Goal: Check status: Check status

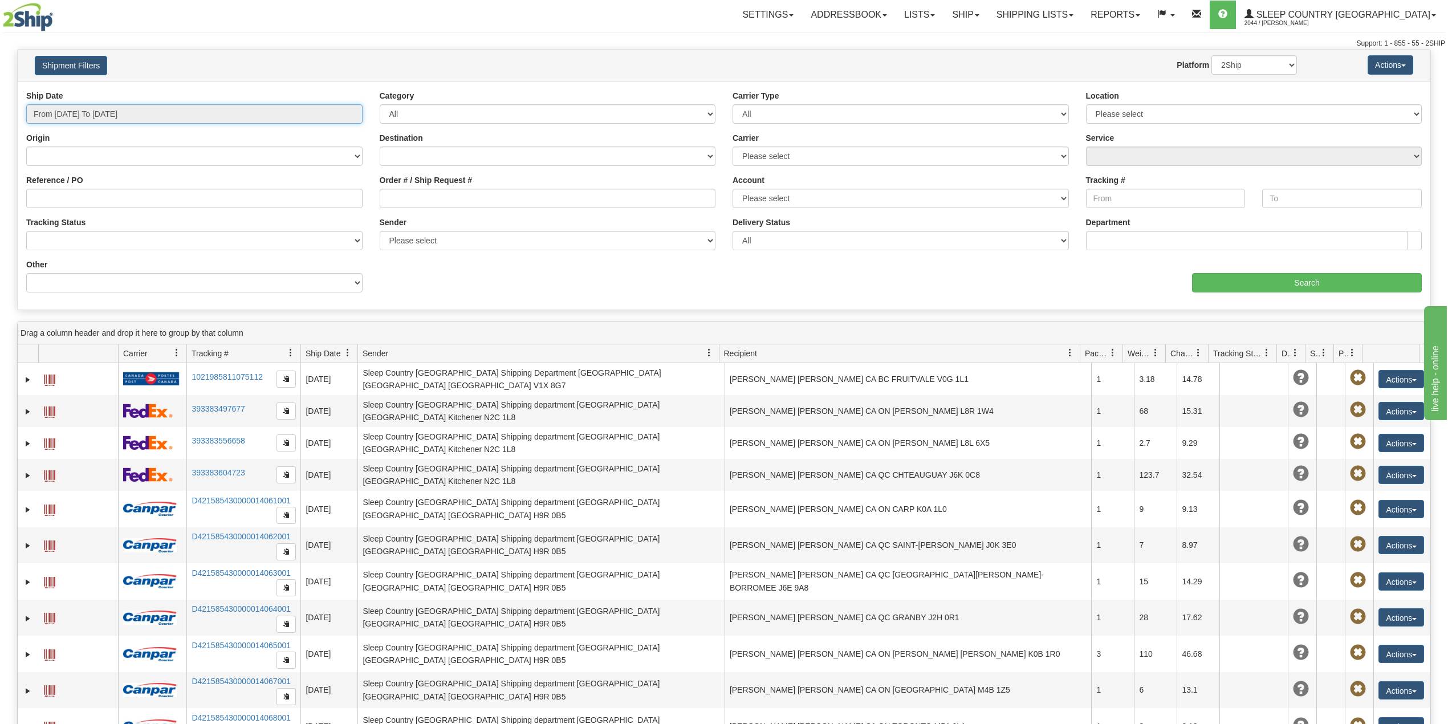
click at [140, 109] on input "From [DATE] To [DATE]" at bounding box center [194, 113] width 336 height 19
click at [97, 203] on li "Last 30 Days" at bounding box center [76, 196] width 91 height 15
type input "From [DATE] To [DATE]"
click at [105, 199] on input "Reference / PO" at bounding box center [194, 198] width 336 height 19
paste input "9000H990986"
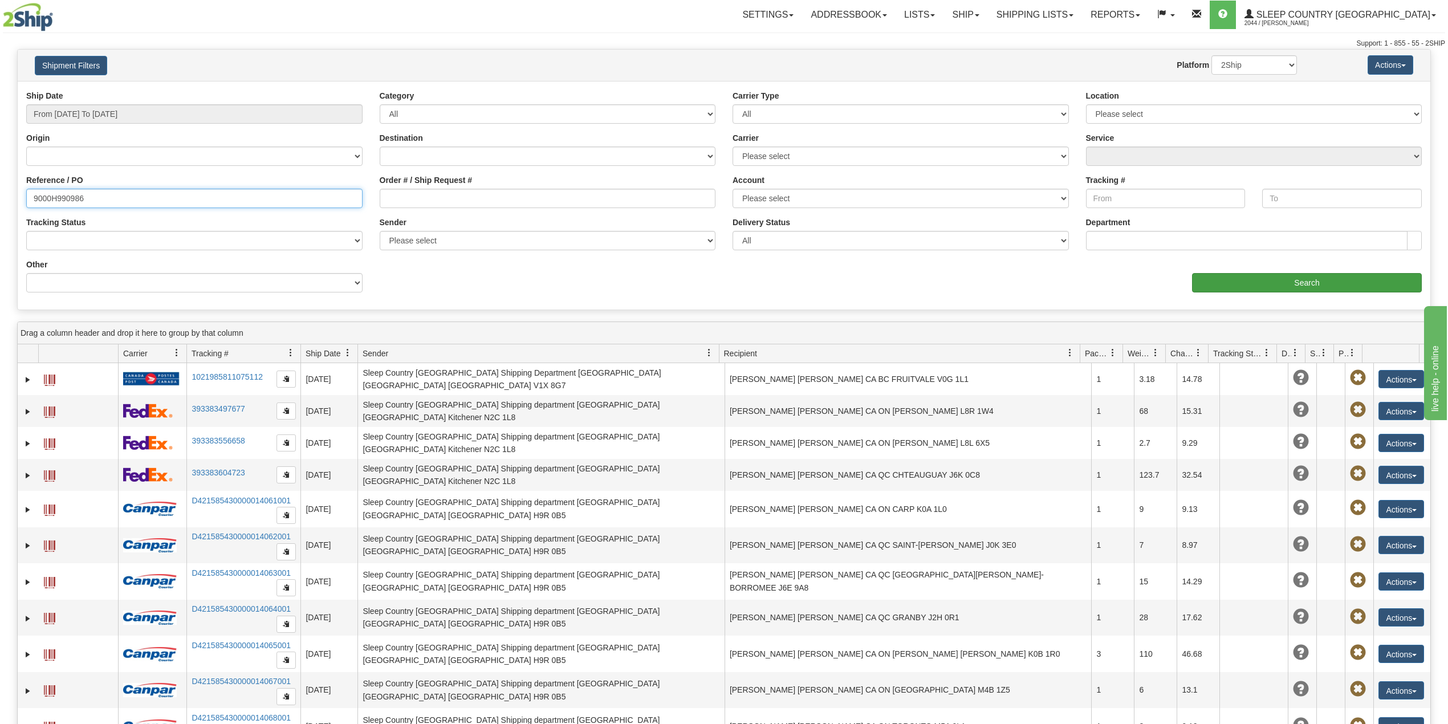
type input "9000H990986"
click at [1336, 286] on input "Search" at bounding box center [1307, 282] width 230 height 19
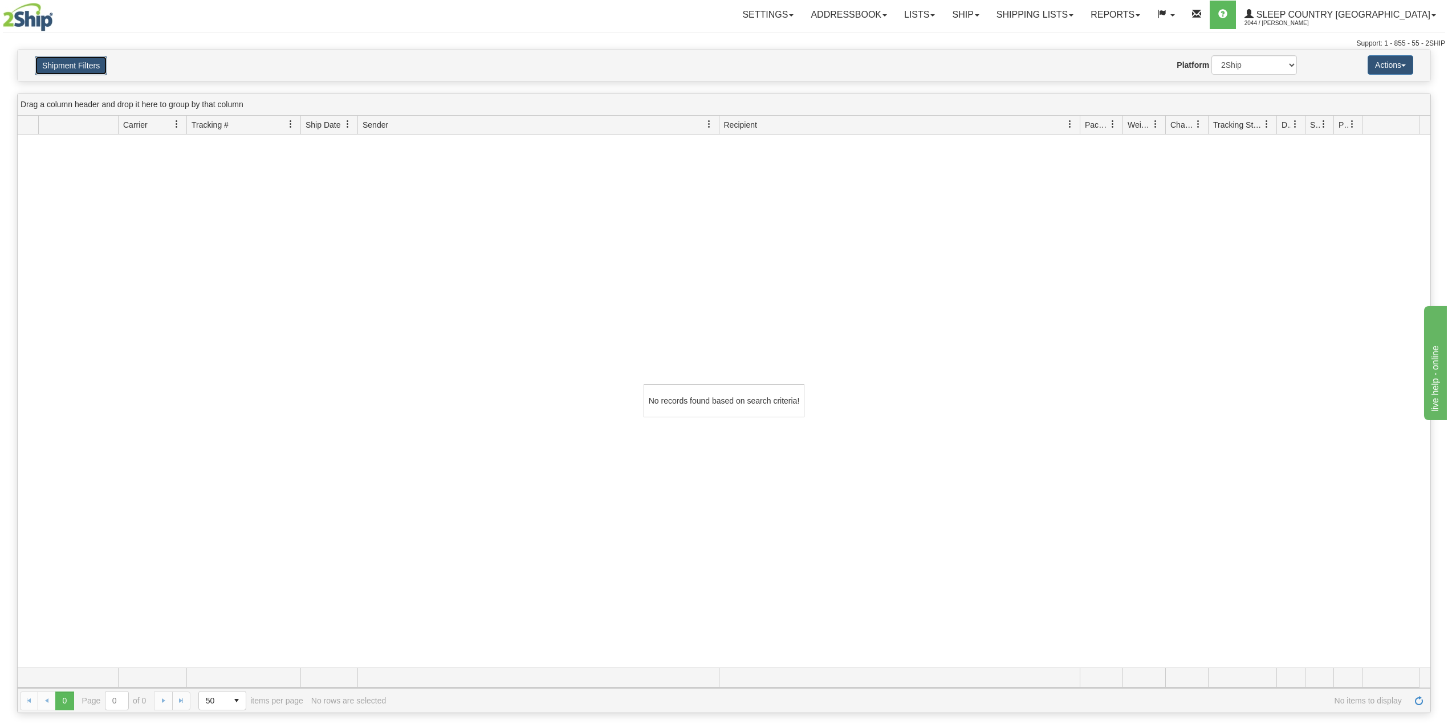
click at [78, 65] on button "Shipment Filters" at bounding box center [71, 65] width 72 height 19
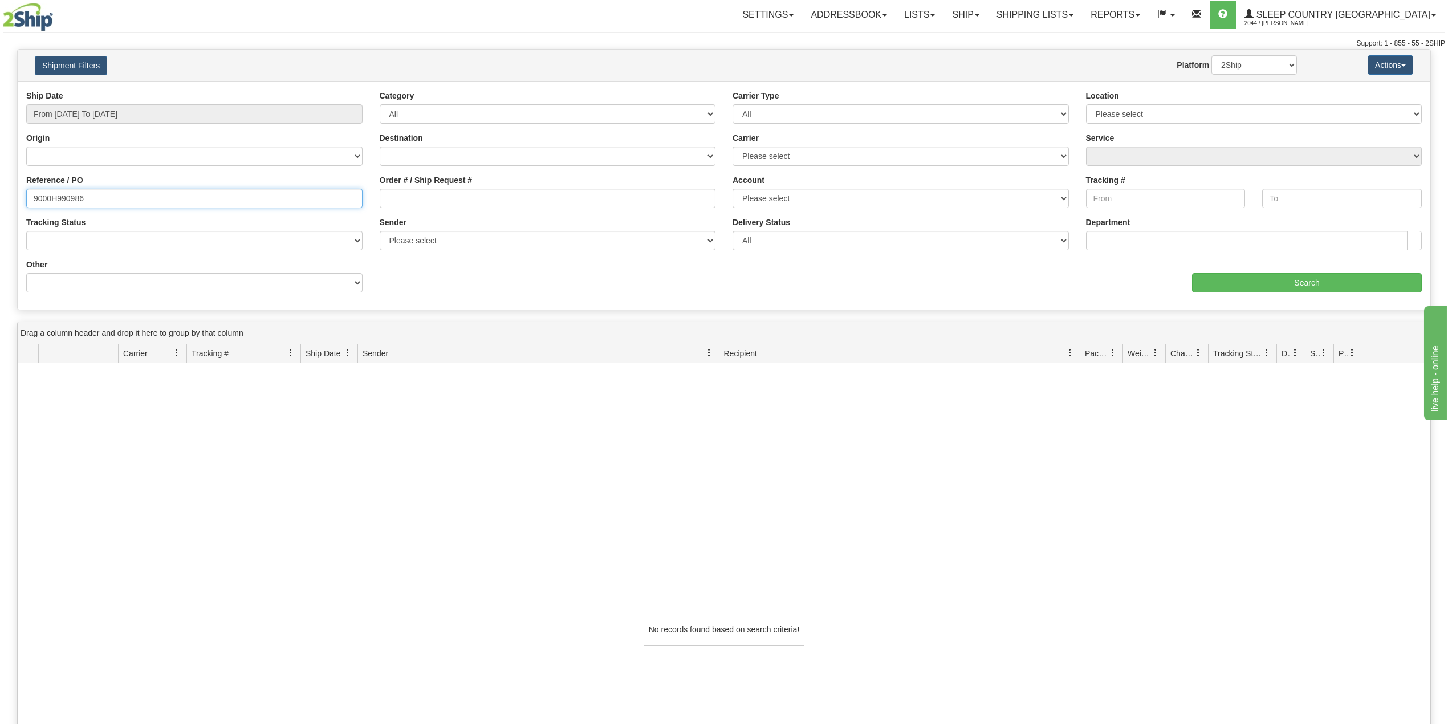
click at [131, 198] on input "9000H990986" at bounding box center [194, 198] width 336 height 19
click at [110, 114] on input "From [DATE] To [DATE]" at bounding box center [194, 113] width 336 height 19
click at [75, 257] on li "Custom" at bounding box center [76, 255] width 91 height 15
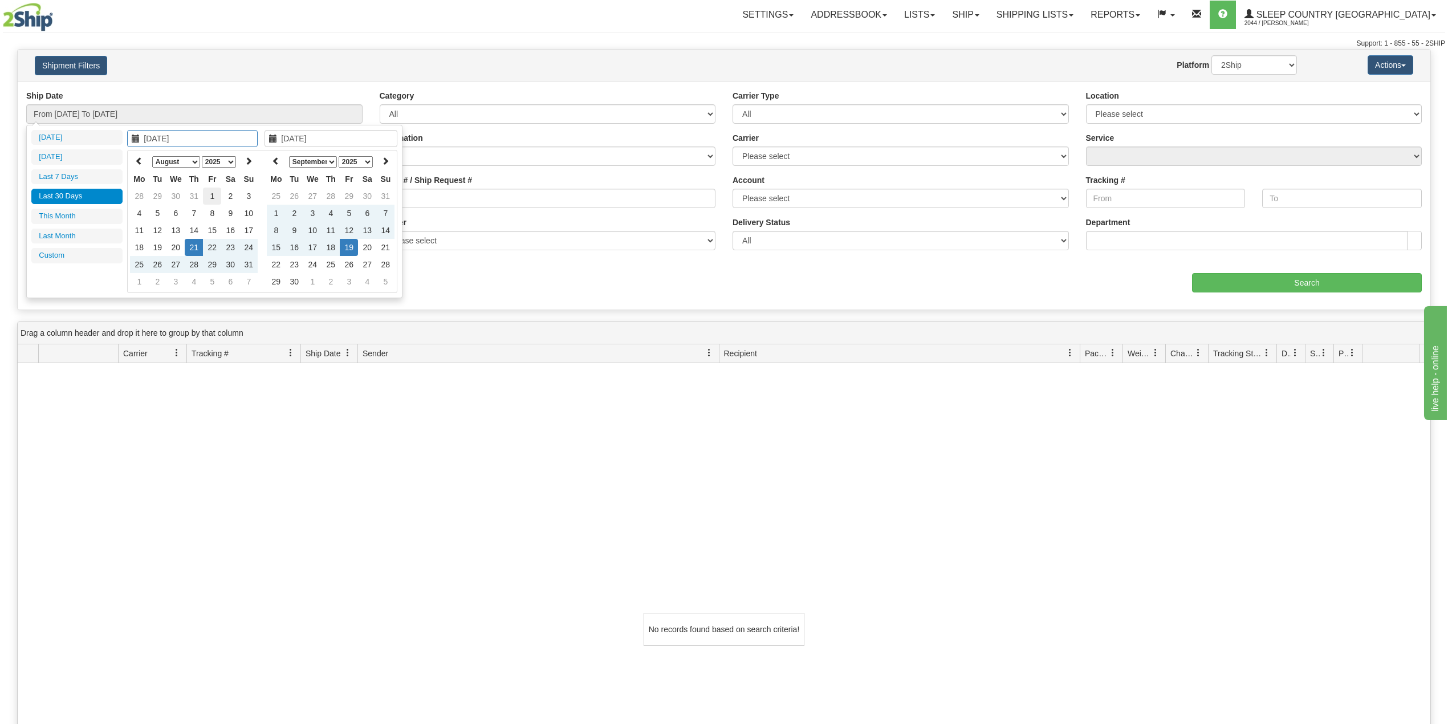
type input "[DATE]"
click at [216, 194] on td "1" at bounding box center [212, 196] width 18 height 17
type input "[DATE]"
click at [357, 242] on td "19" at bounding box center [349, 247] width 18 height 17
type input "From [DATE] To [DATE]"
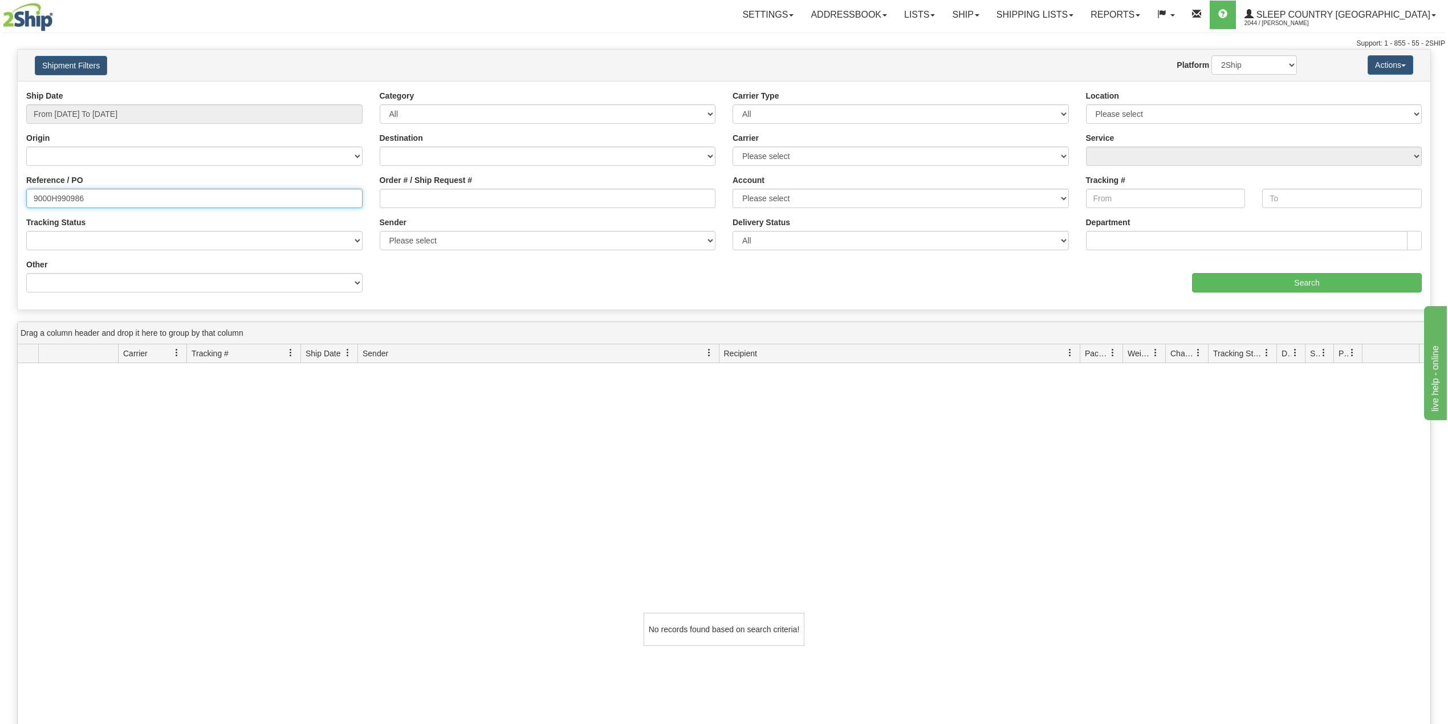
click at [226, 206] on input "9000H990986" at bounding box center [194, 198] width 336 height 19
click at [1221, 281] on input "Search" at bounding box center [1307, 282] width 230 height 19
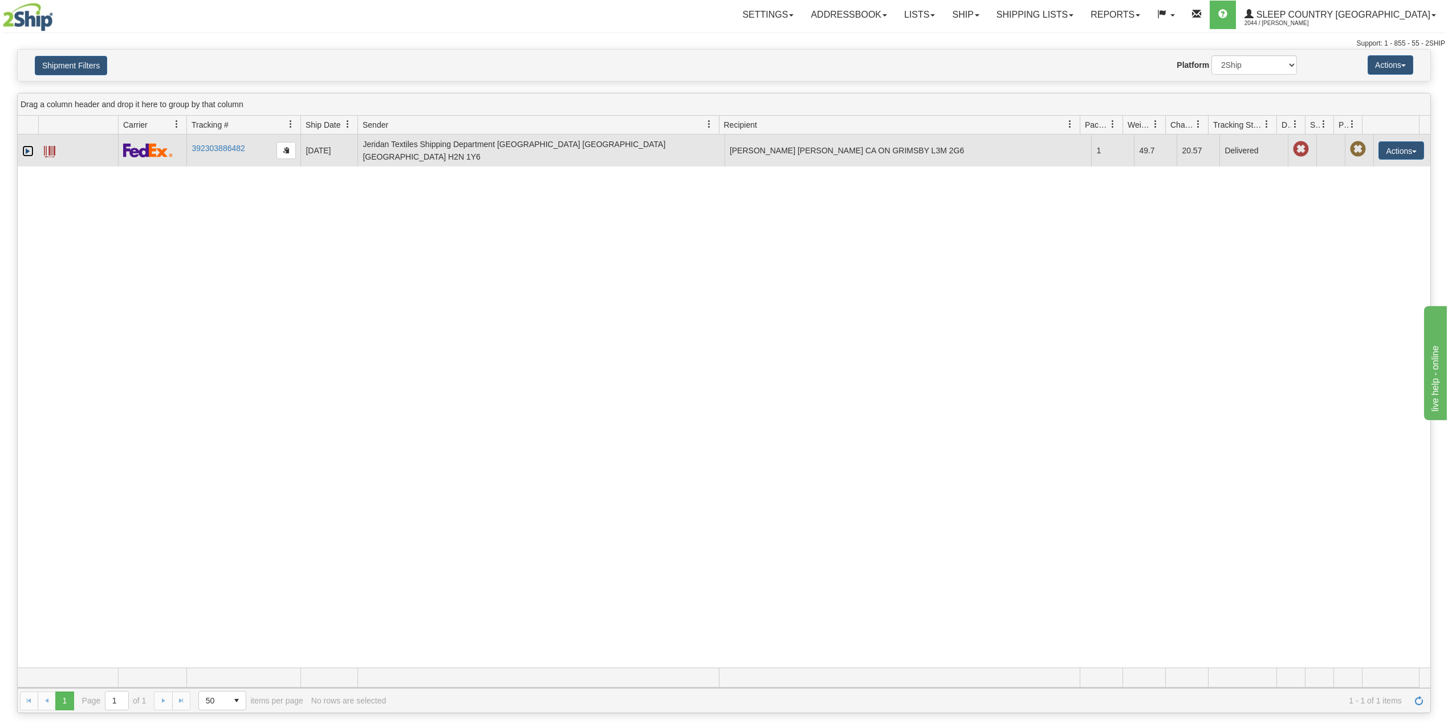
click at [25, 149] on link "Expand" at bounding box center [27, 150] width 11 height 11
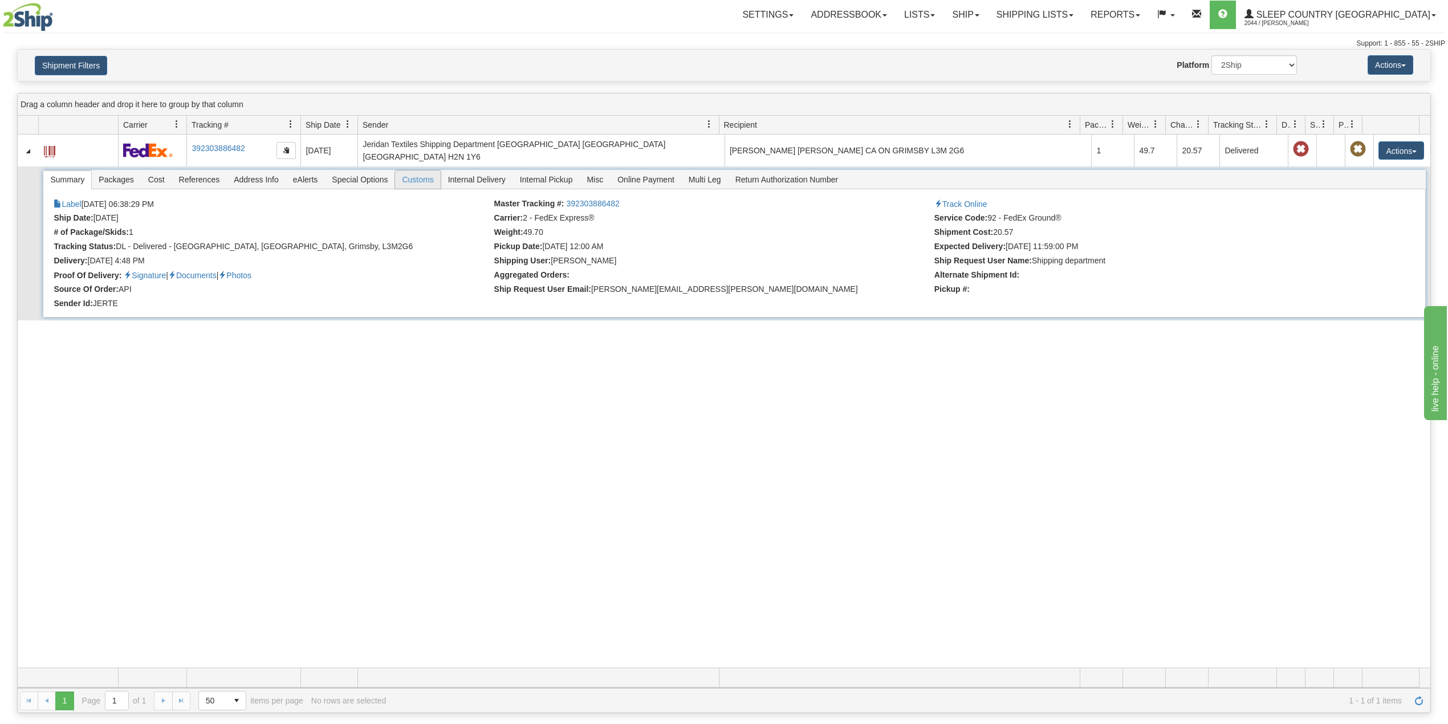
click at [427, 173] on span "Customs" at bounding box center [417, 179] width 45 height 18
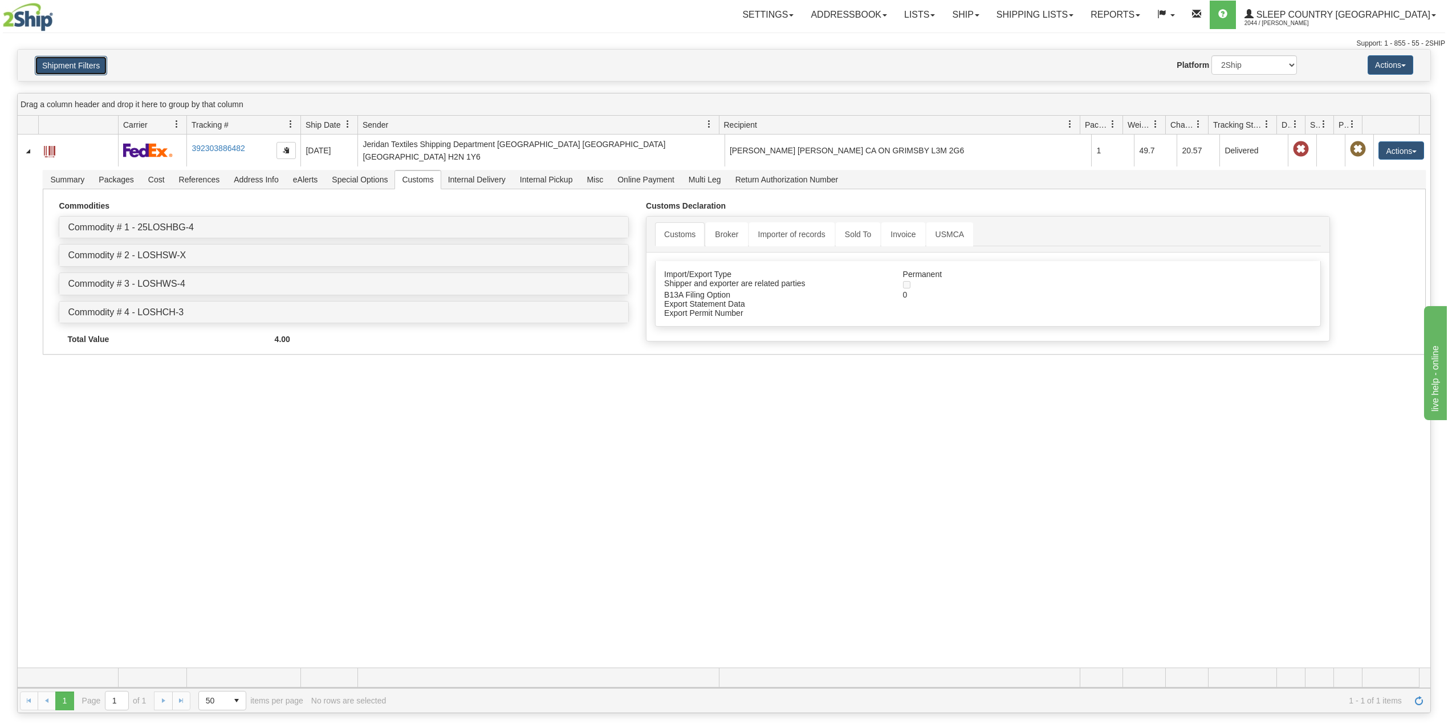
click at [71, 67] on button "Shipment Filters" at bounding box center [71, 65] width 72 height 19
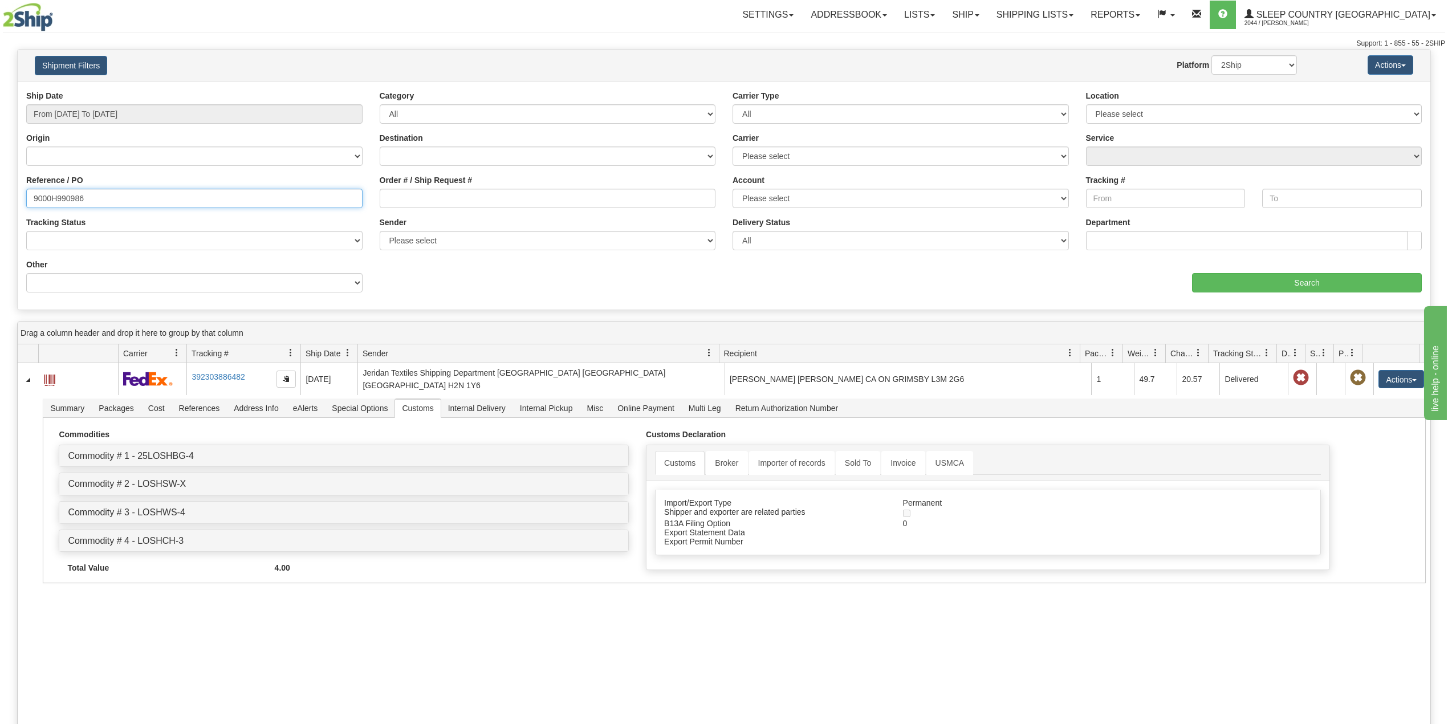
click at [60, 202] on input "9000H990986" at bounding box center [194, 198] width 336 height 19
paste input "7H991005"
click at [1238, 281] on input "Search" at bounding box center [1307, 282] width 230 height 19
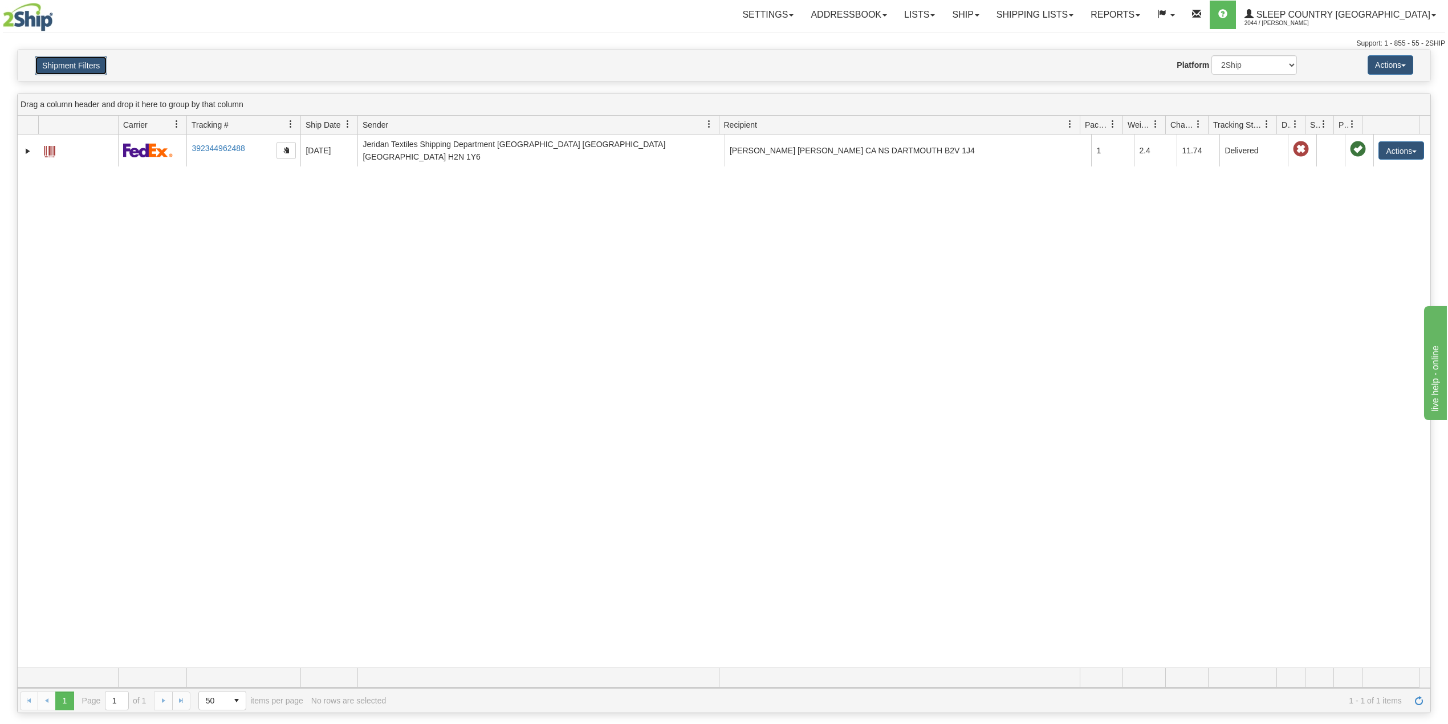
click at [92, 64] on button "Shipment Filters" at bounding box center [71, 65] width 72 height 19
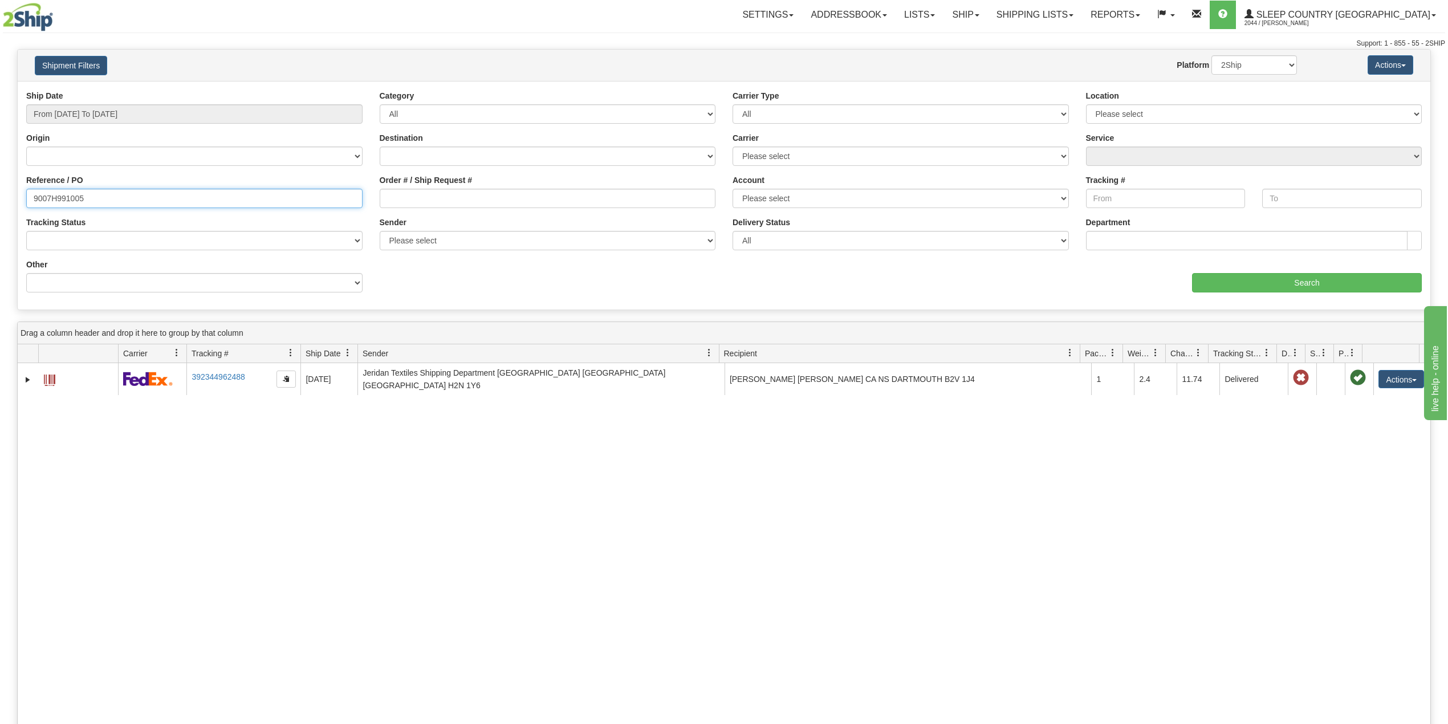
click at [64, 197] on input "9007H991005" at bounding box center [194, 198] width 336 height 19
paste input "0H994106"
click at [1230, 277] on input "Search" at bounding box center [1307, 282] width 230 height 19
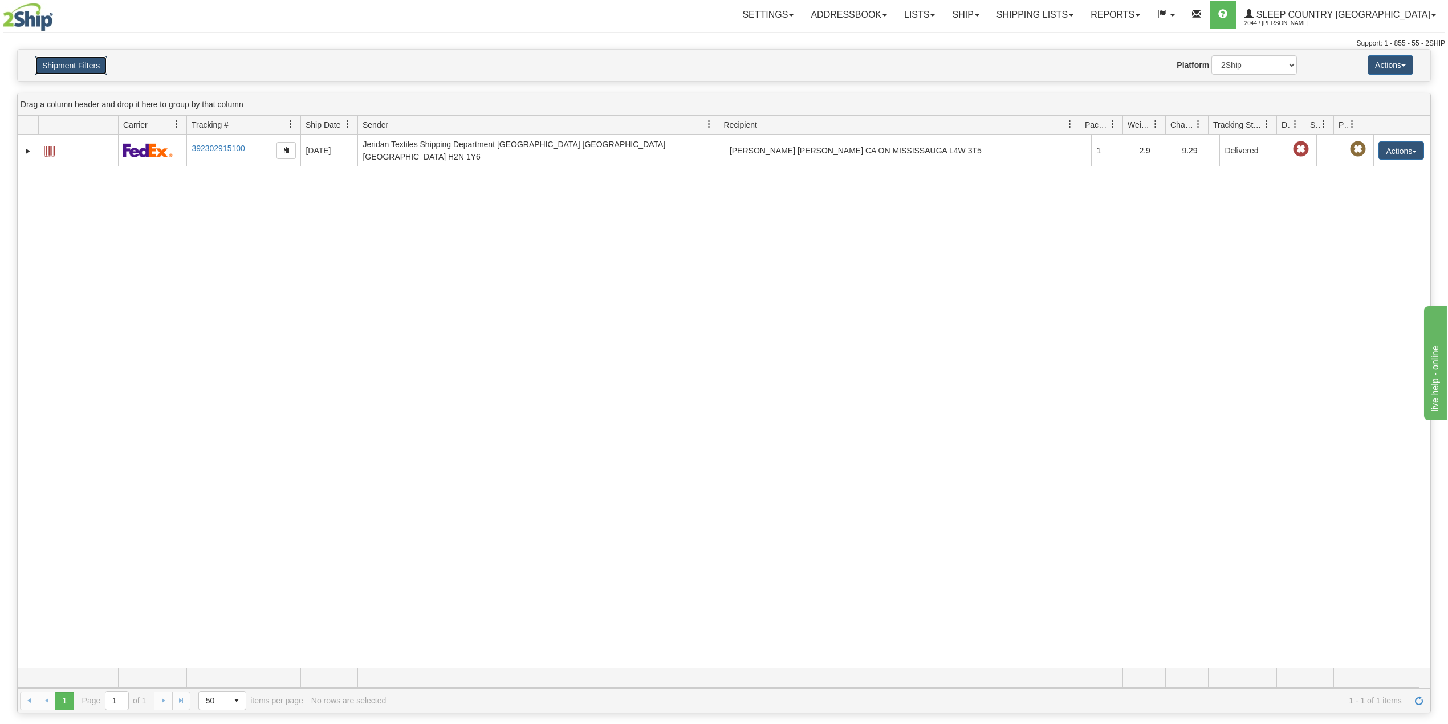
drag, startPoint x: 67, startPoint y: 73, endPoint x: 70, endPoint y: 94, distance: 20.7
click at [68, 73] on button "Shipment Filters" at bounding box center [71, 65] width 72 height 19
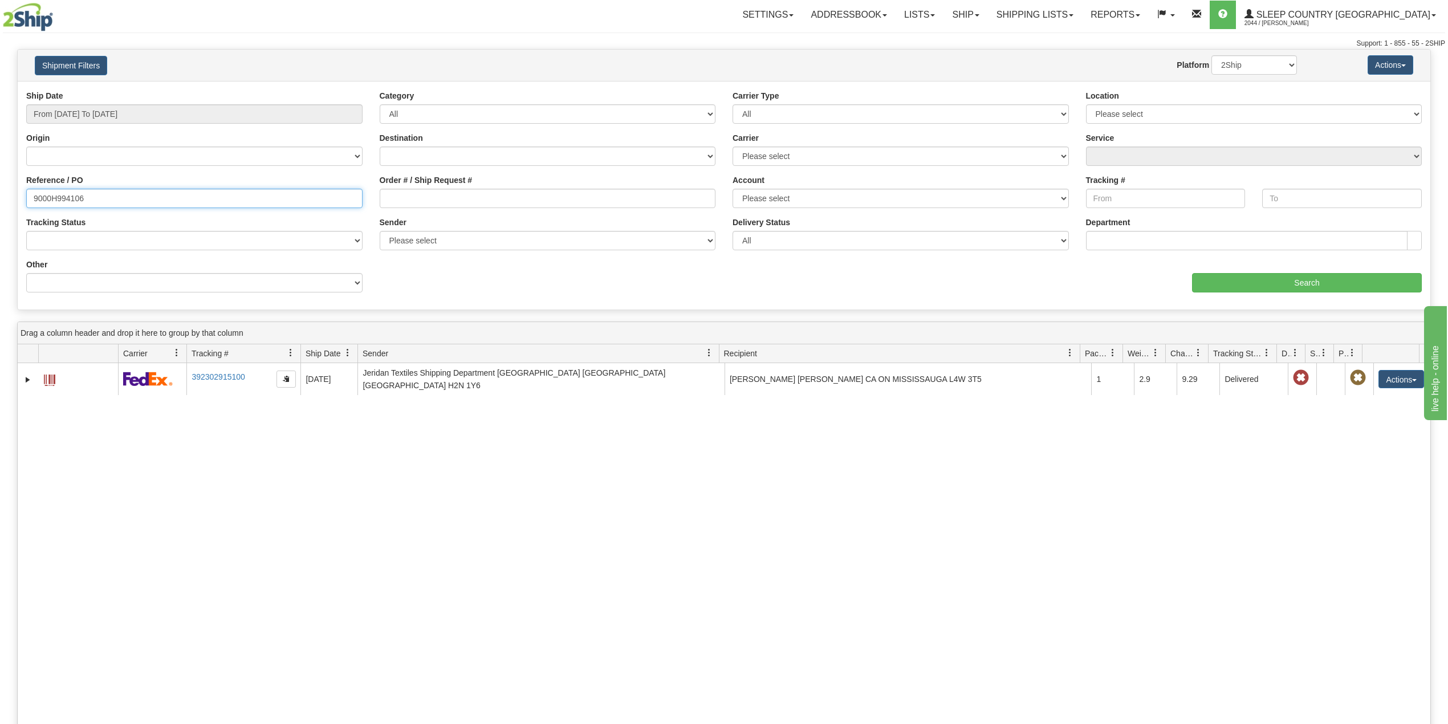
click at [55, 201] on input "9000H994106" at bounding box center [194, 198] width 336 height 19
click at [55, 200] on input "9000H994106" at bounding box center [194, 198] width 336 height 19
paste input "I01489"
click at [1237, 285] on input "Search" at bounding box center [1307, 282] width 230 height 19
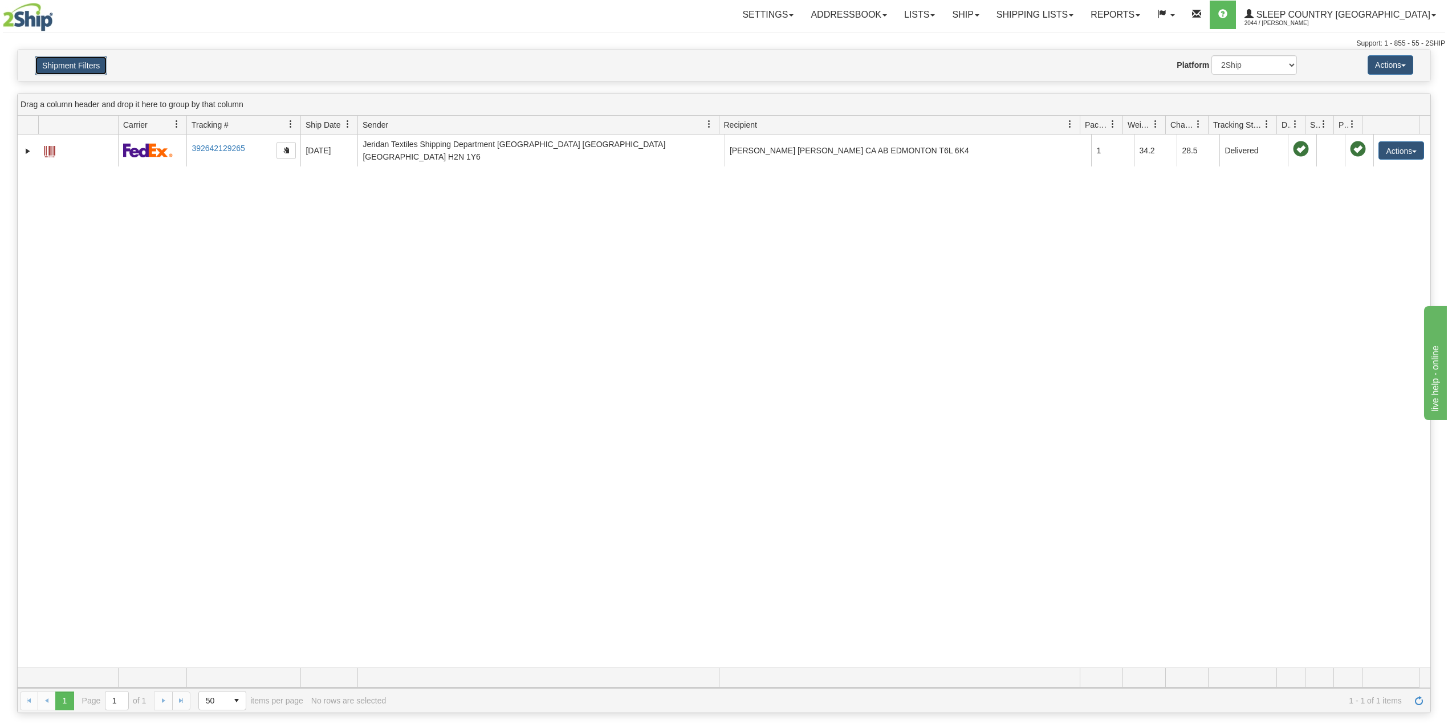
click at [87, 63] on button "Shipment Filters" at bounding box center [71, 65] width 72 height 19
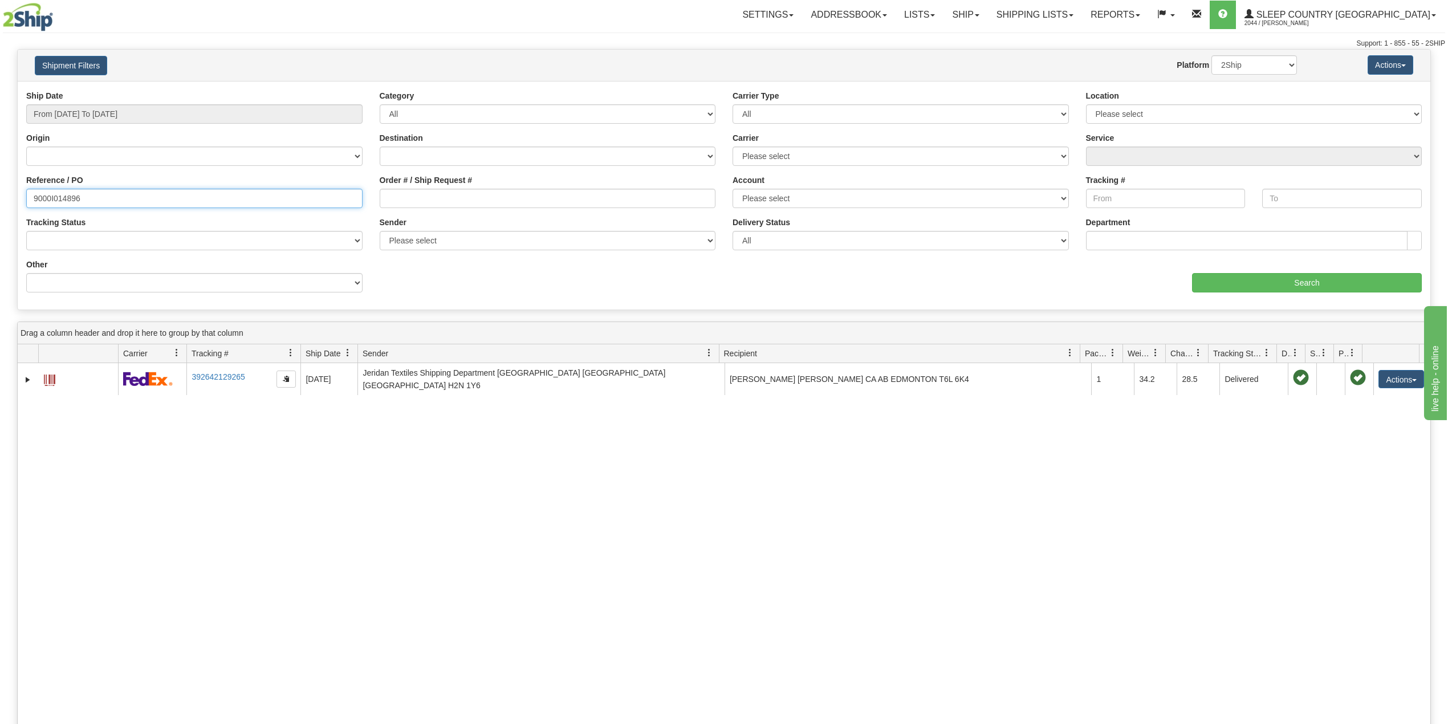
click at [55, 200] on input "9000I014896" at bounding box center [194, 198] width 336 height 19
paste input "7I013280"
click at [1262, 279] on input "Search" at bounding box center [1307, 282] width 230 height 19
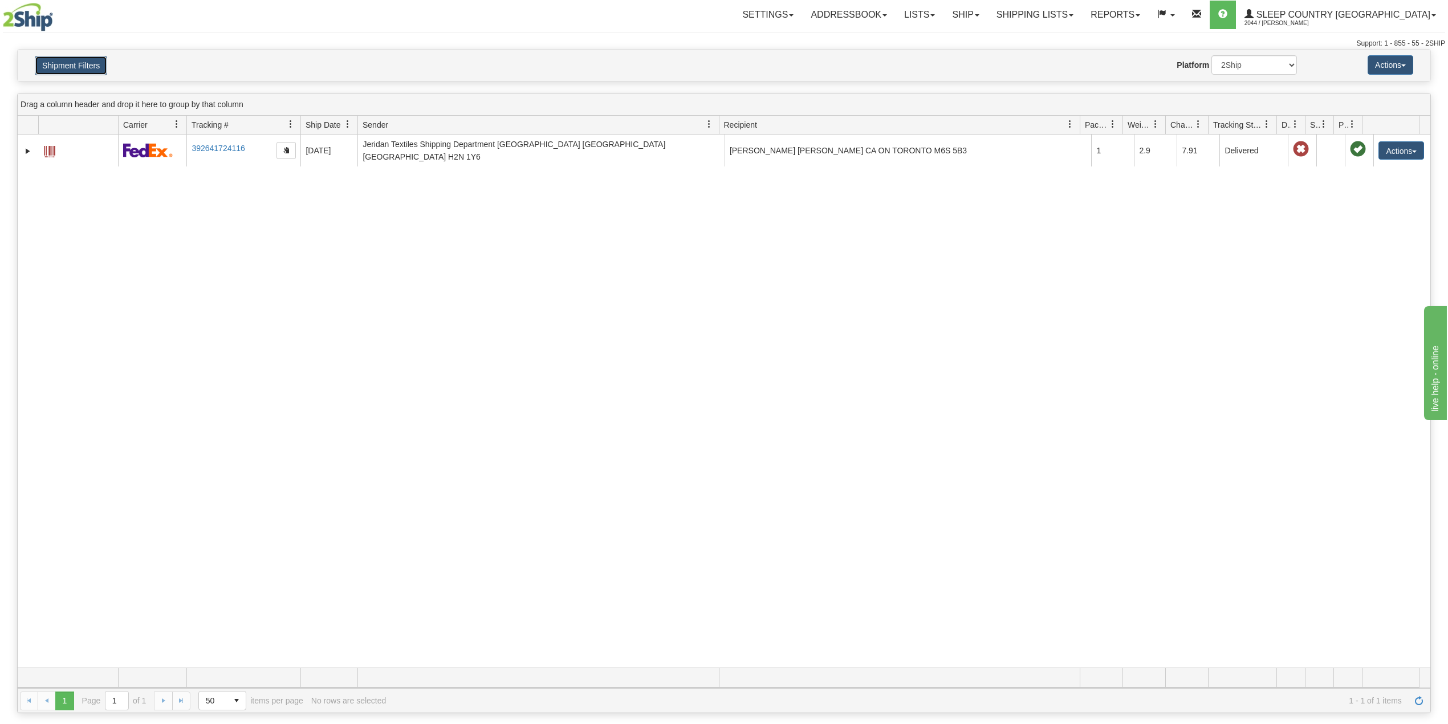
click at [78, 65] on button "Shipment Filters" at bounding box center [71, 65] width 72 height 19
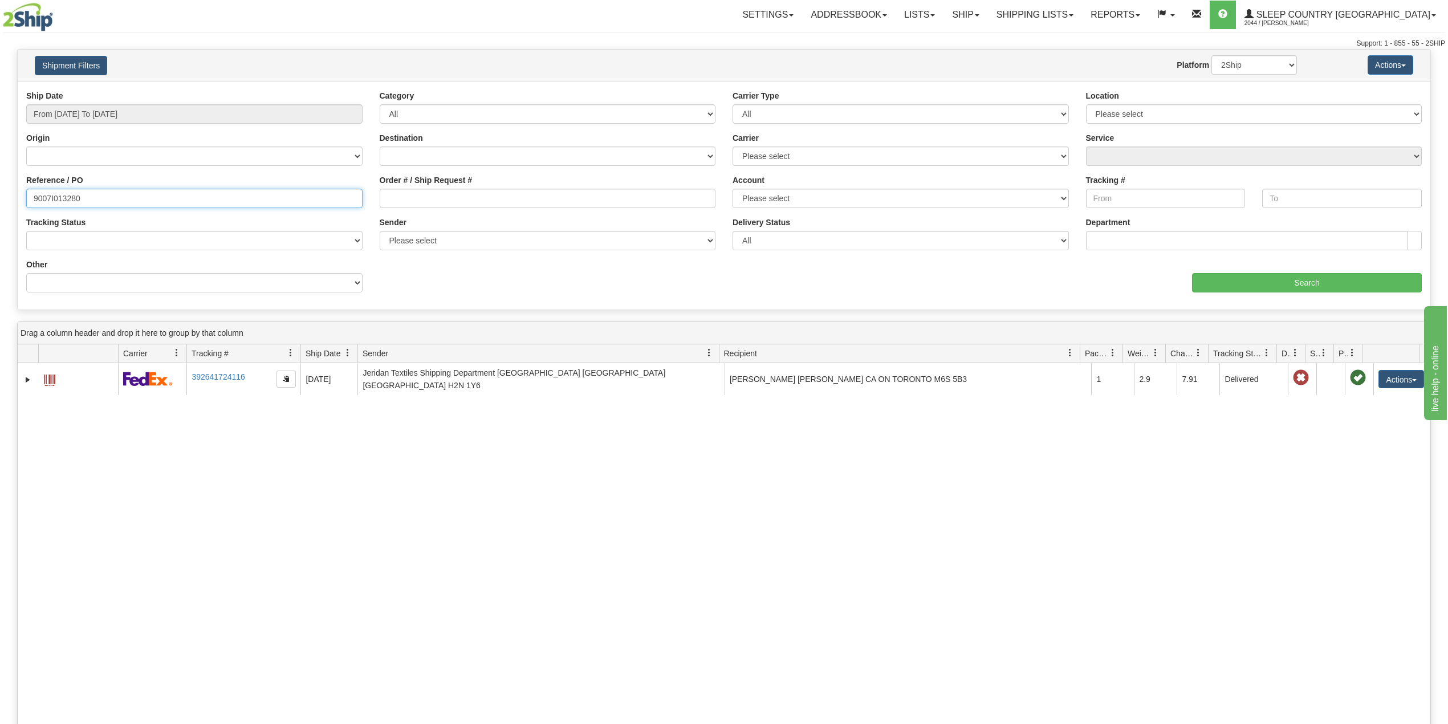
click at [64, 196] on input "9007I013280" at bounding box center [194, 198] width 336 height 19
paste input "0I016808"
click at [1240, 279] on input "Search" at bounding box center [1307, 282] width 230 height 19
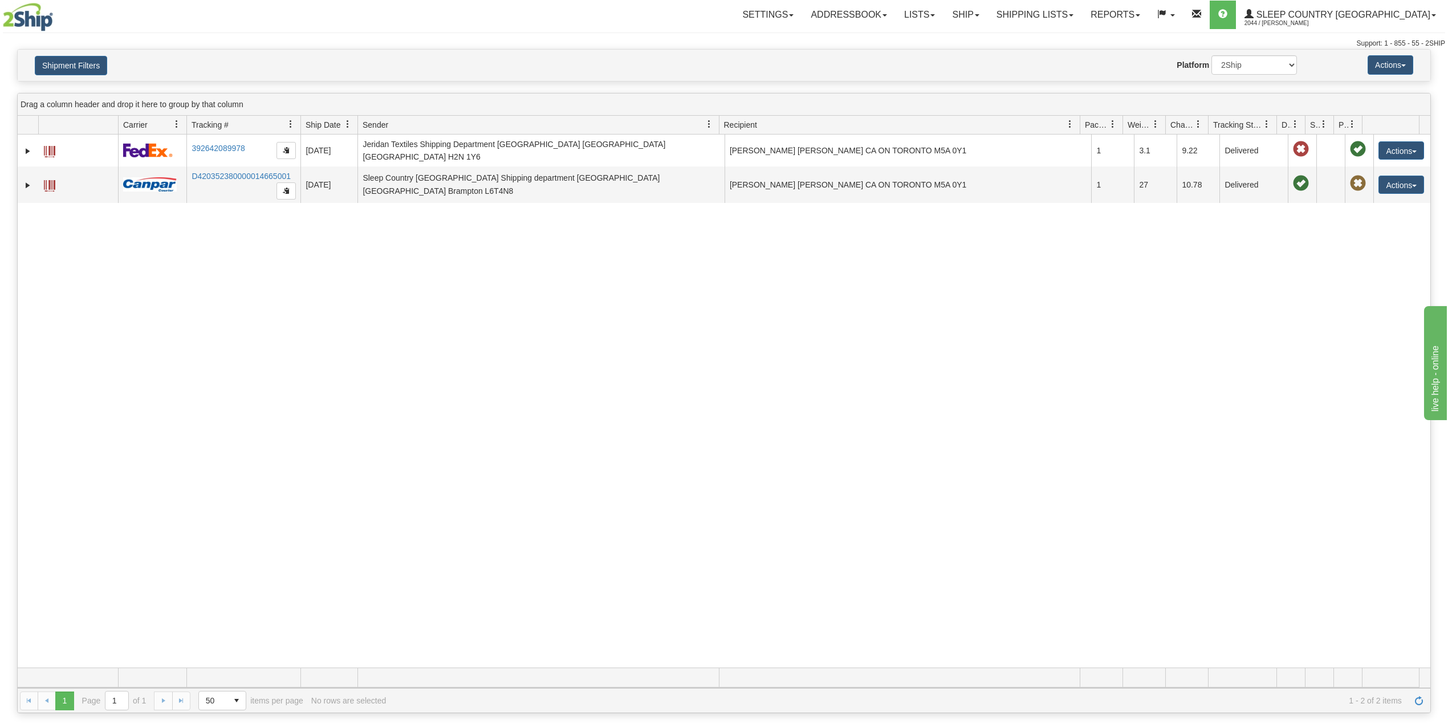
drag, startPoint x: 496, startPoint y: 308, endPoint x: 493, endPoint y: 313, distance: 5.9
click at [498, 308] on div "31508084 2044 392642089978 [DATE] [DATE] 09:08:13 PM [PERSON_NAME] Textiles Shi…" at bounding box center [724, 401] width 1413 height 533
click at [83, 62] on button "Shipment Filters" at bounding box center [71, 65] width 72 height 19
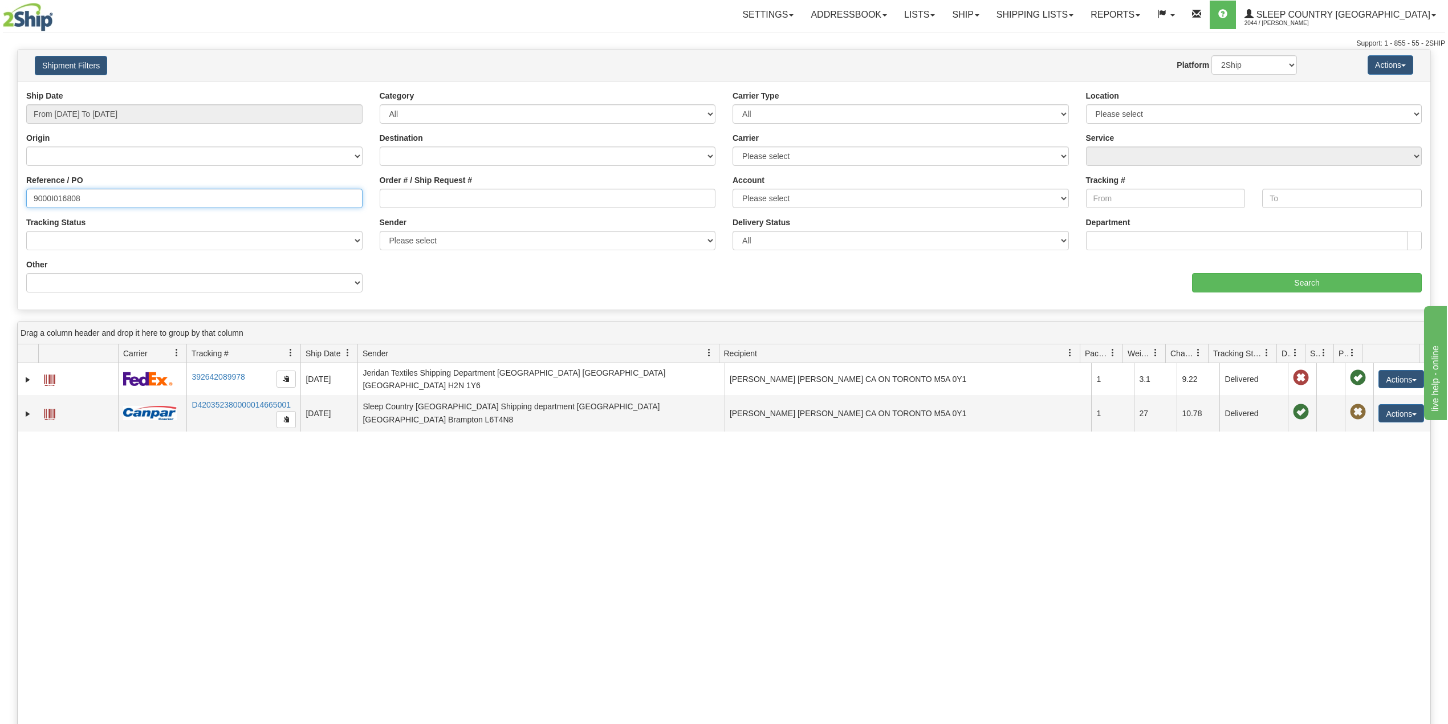
click at [67, 197] on input "9000I016808" at bounding box center [194, 198] width 336 height 19
paste input "7I039952"
click at [1278, 281] on input "Search" at bounding box center [1307, 282] width 230 height 19
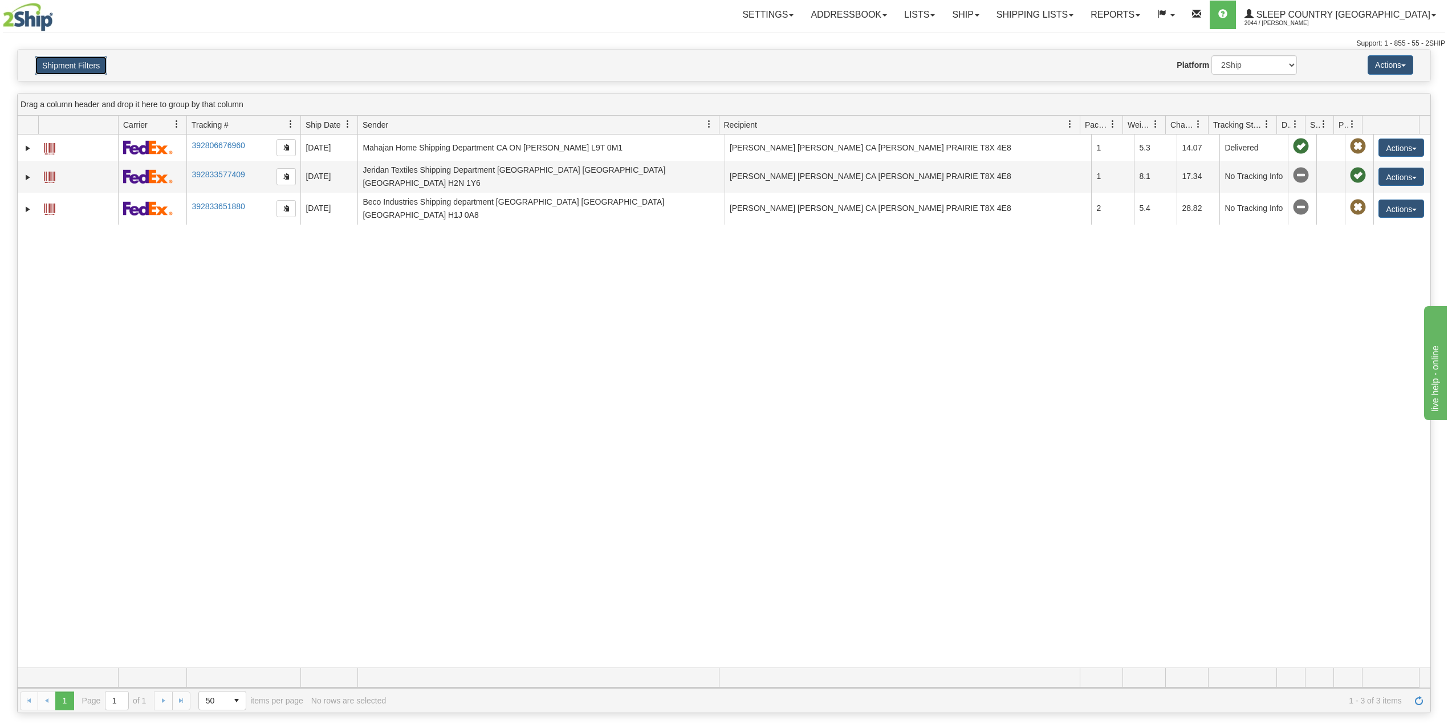
click at [87, 67] on button "Shipment Filters" at bounding box center [71, 65] width 72 height 19
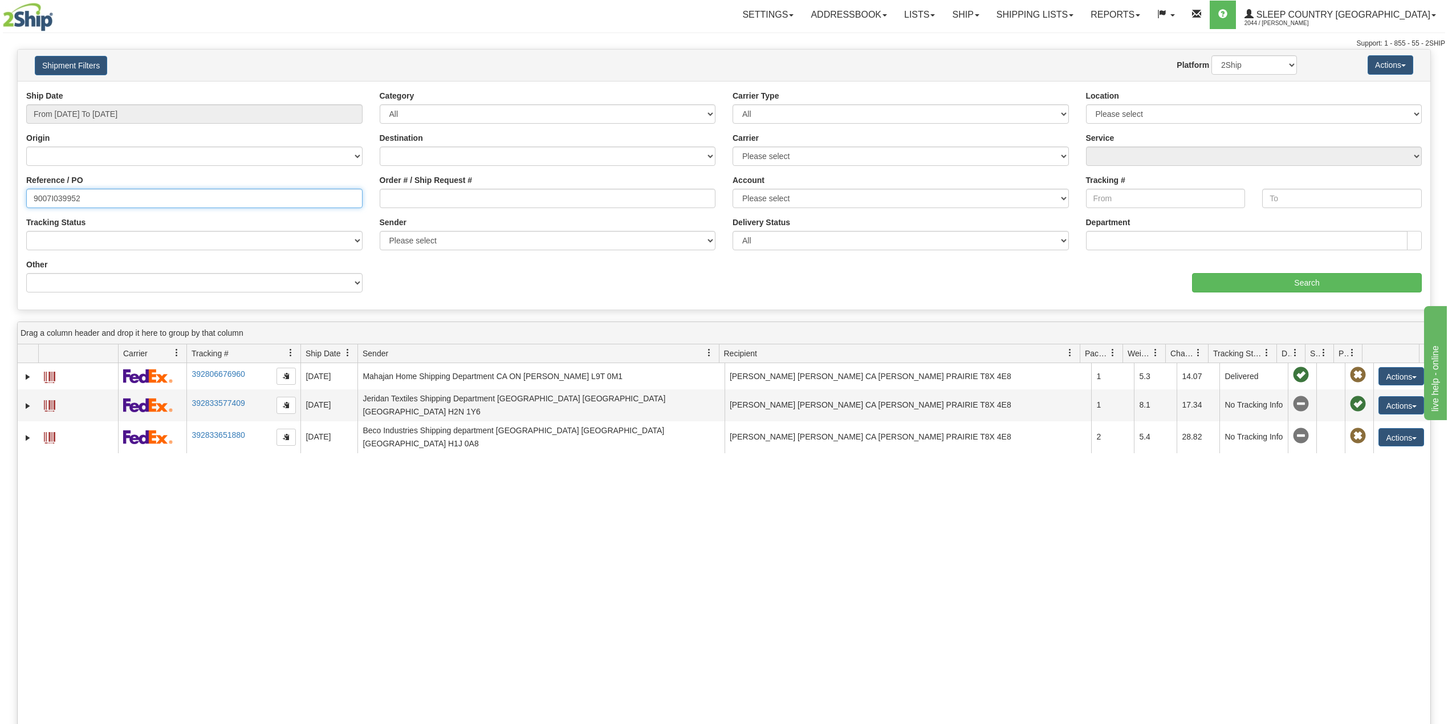
click at [63, 208] on input "9007I039952" at bounding box center [194, 198] width 336 height 19
click at [64, 208] on input "9007I039952" at bounding box center [194, 198] width 336 height 19
paste input "2I103291"
click at [1259, 274] on input "Search" at bounding box center [1307, 282] width 230 height 19
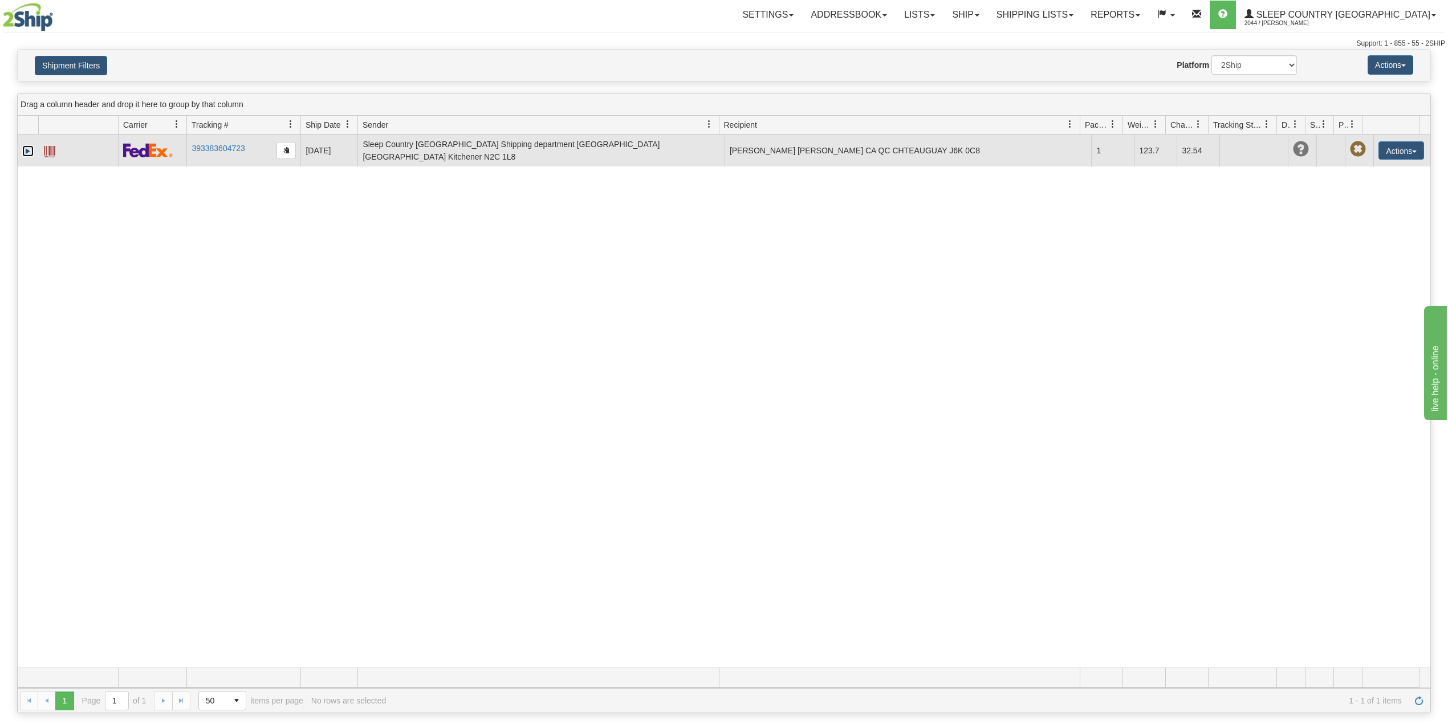
click at [24, 148] on link "Expand" at bounding box center [27, 150] width 11 height 11
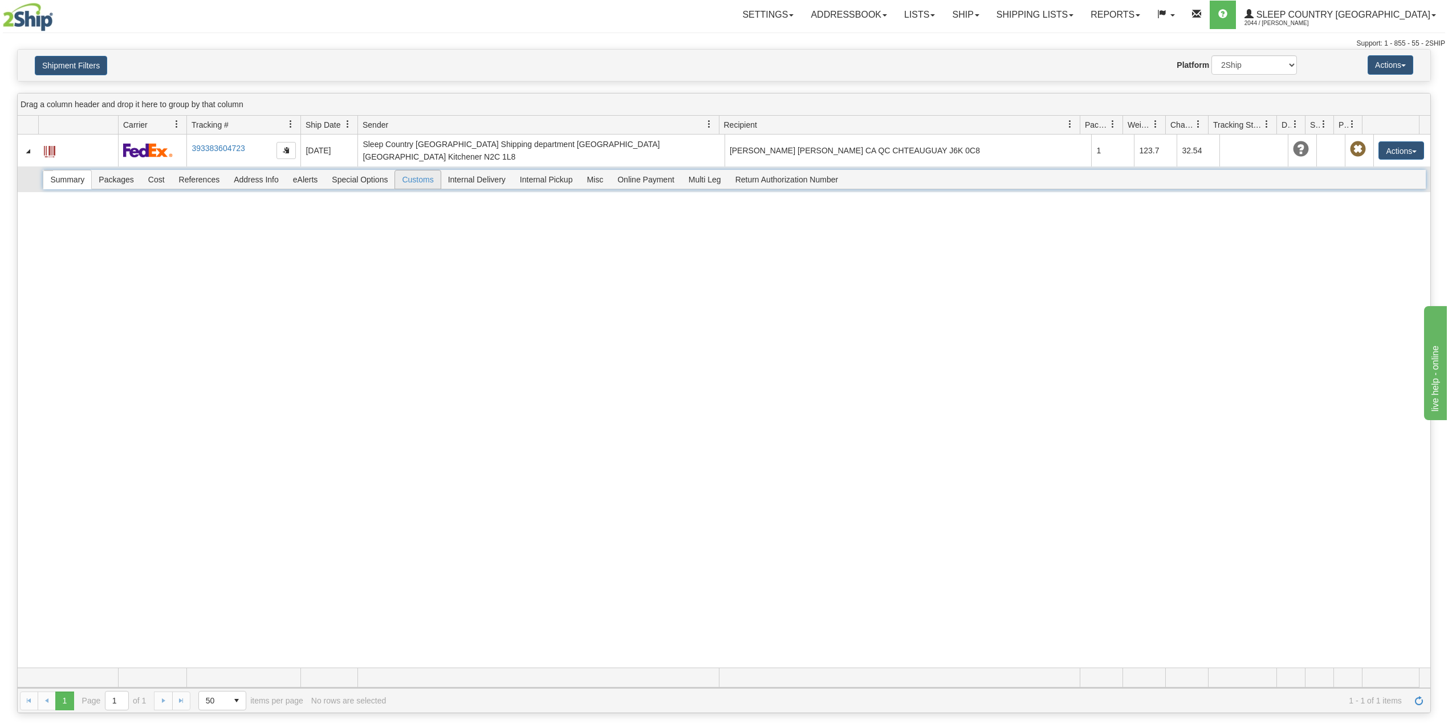
click at [417, 177] on span "Customs" at bounding box center [417, 179] width 45 height 18
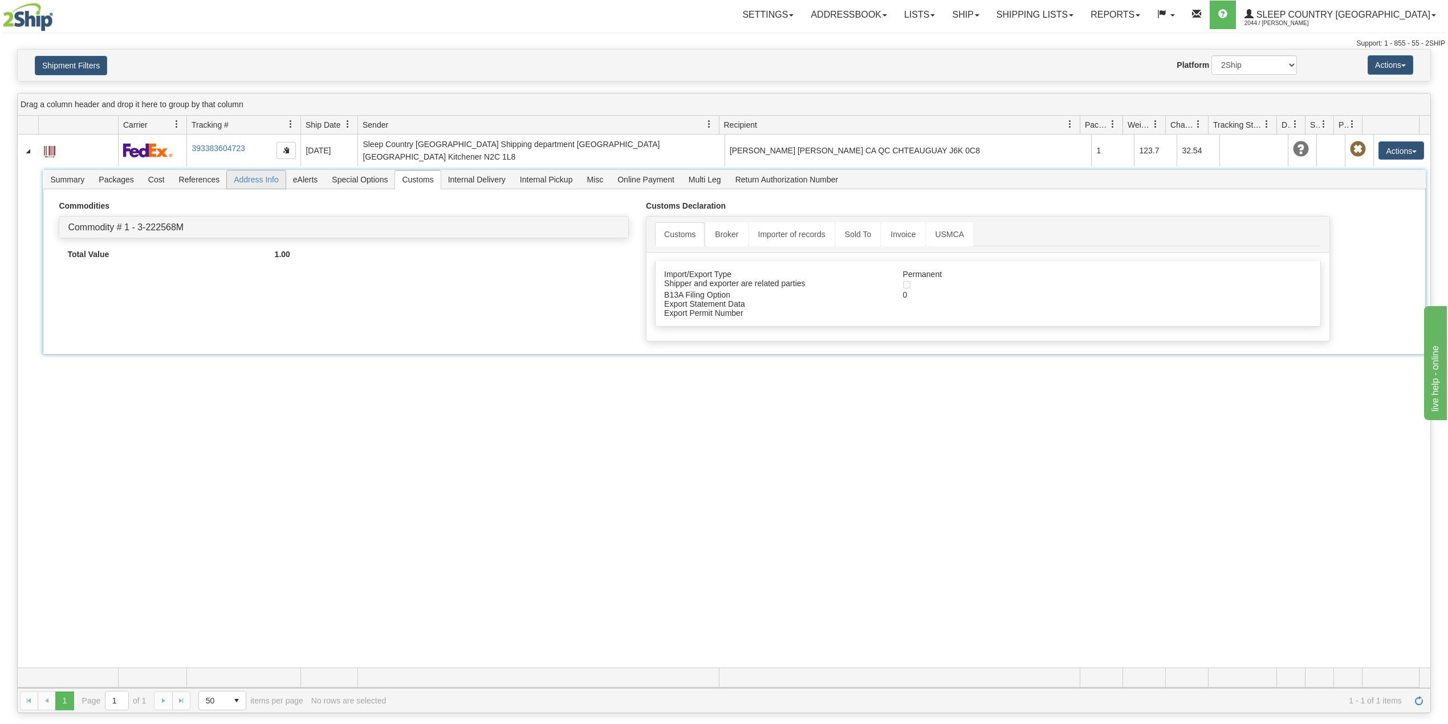
click at [265, 174] on span "Address Info" at bounding box center [256, 179] width 59 height 18
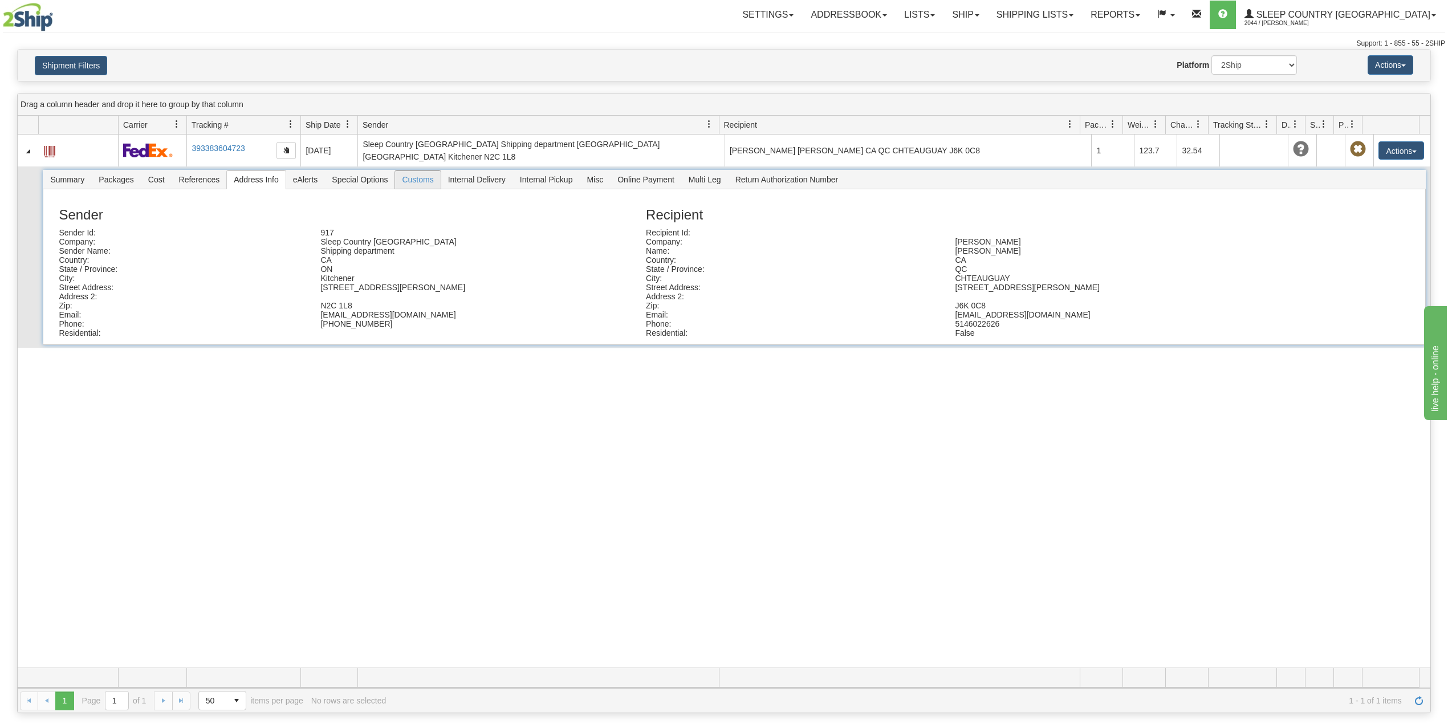
click at [402, 170] on span "Customs" at bounding box center [417, 179] width 45 height 18
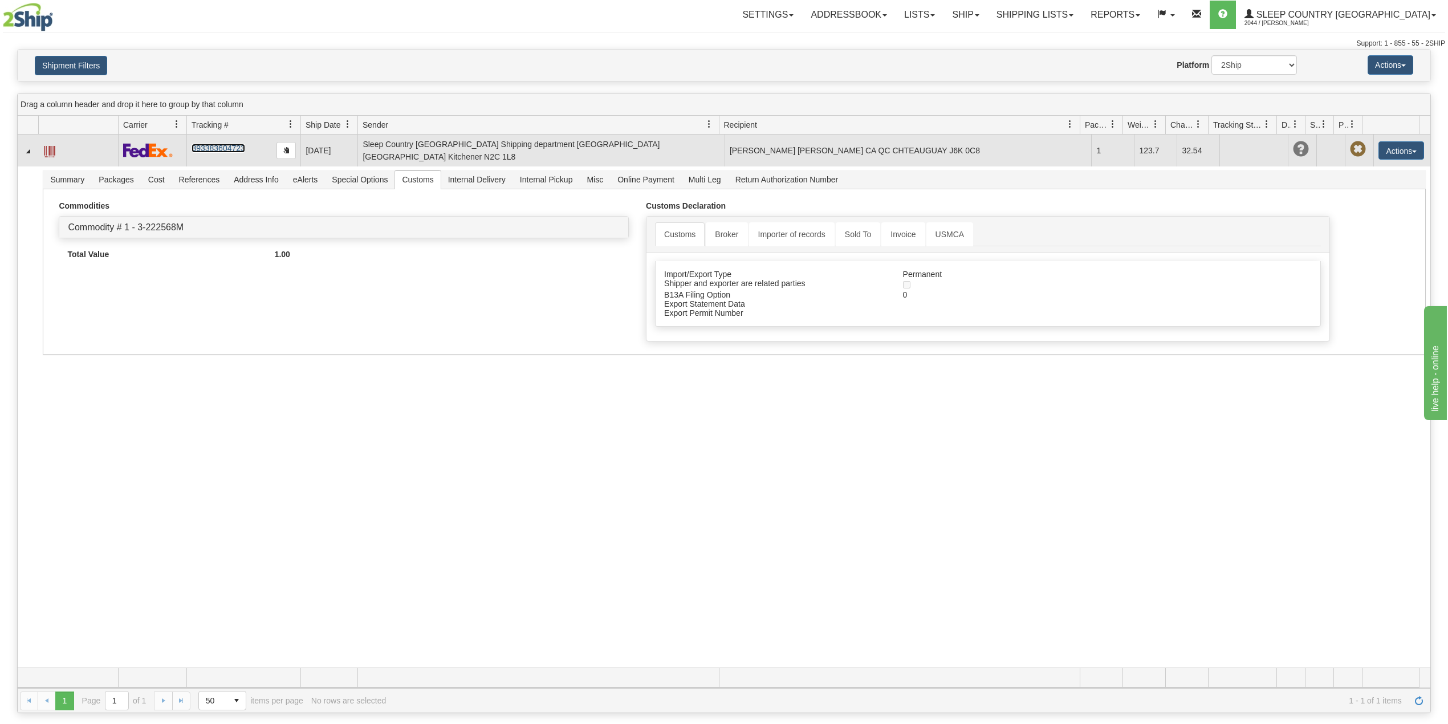
click at [233, 146] on link "393383604723" at bounding box center [218, 148] width 53 height 9
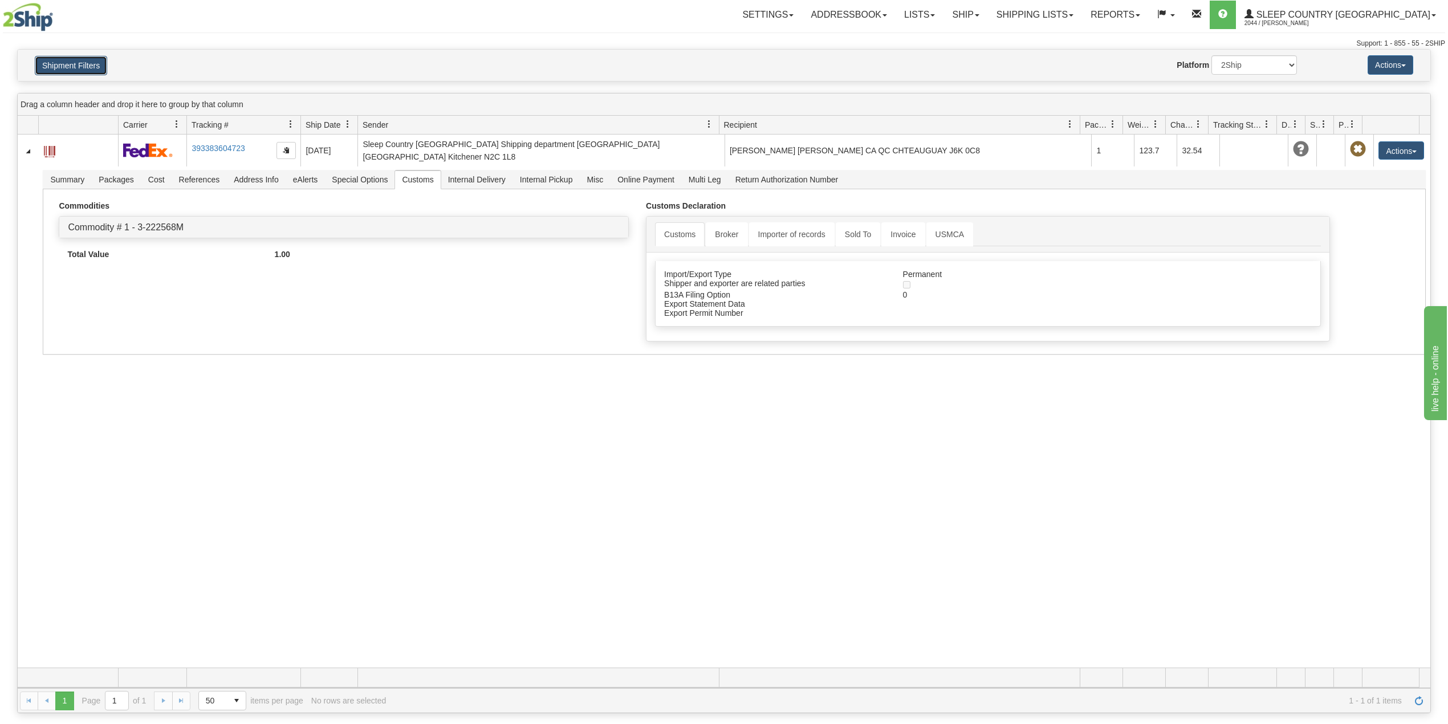
click at [63, 67] on button "Shipment Filters" at bounding box center [71, 65] width 72 height 19
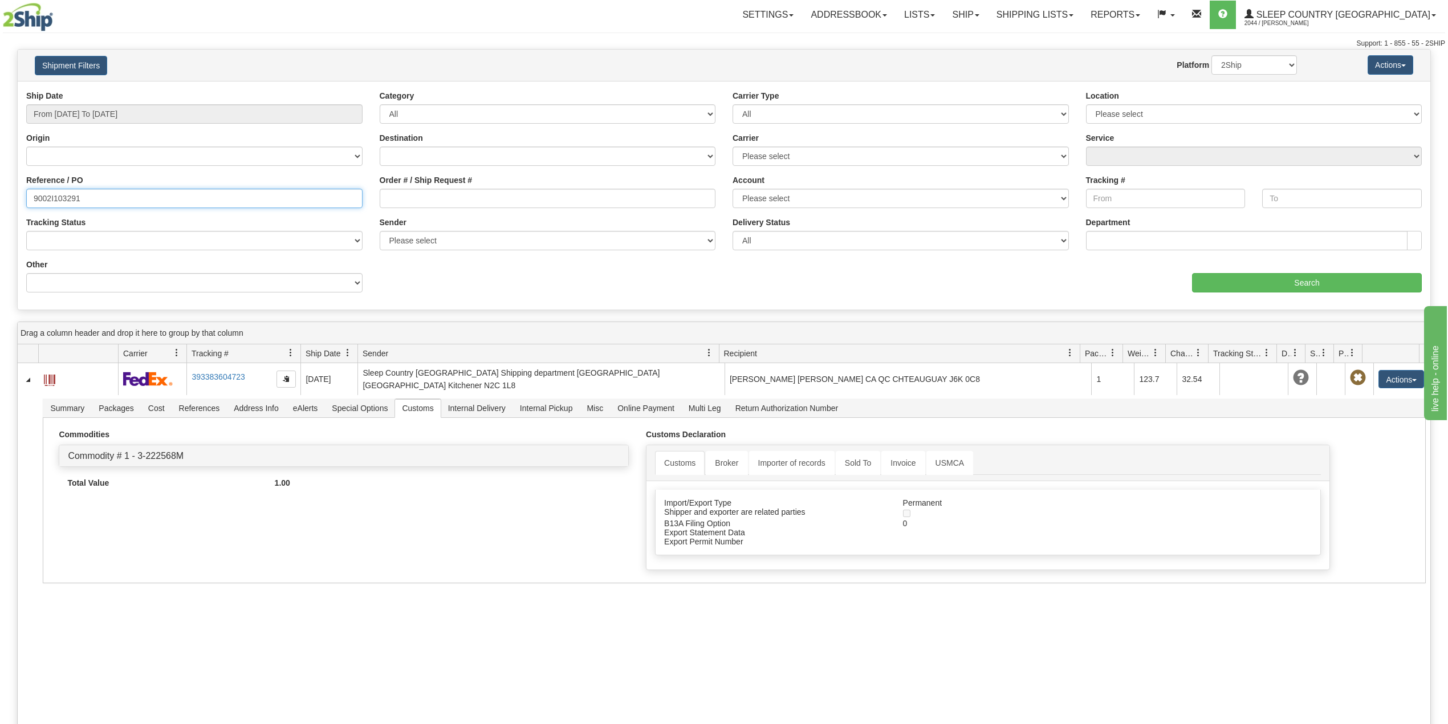
click at [62, 198] on input "9002I103291" at bounding box center [194, 198] width 336 height 19
paste input "0I103754"
type input "9000I103754"
click at [1294, 276] on input "Search" at bounding box center [1307, 282] width 230 height 19
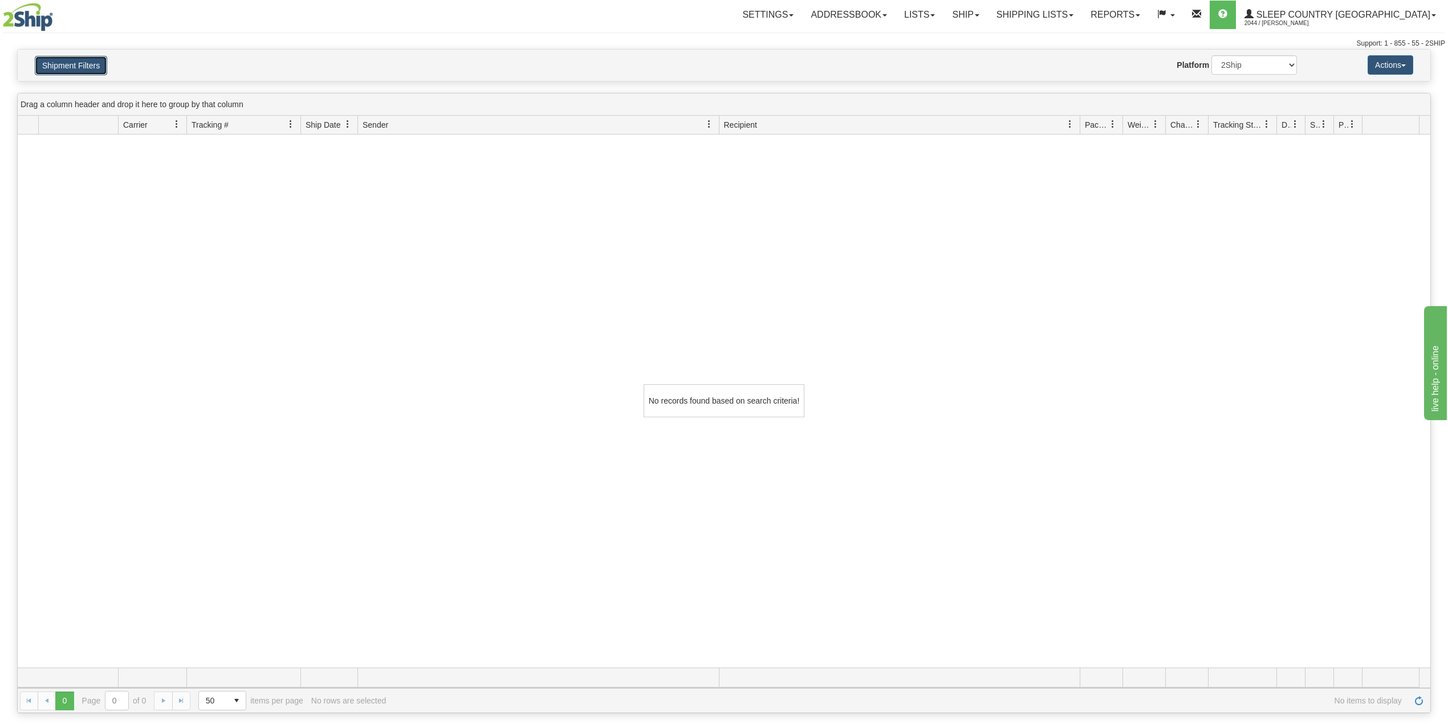
click at [63, 71] on button "Shipment Filters" at bounding box center [71, 65] width 72 height 19
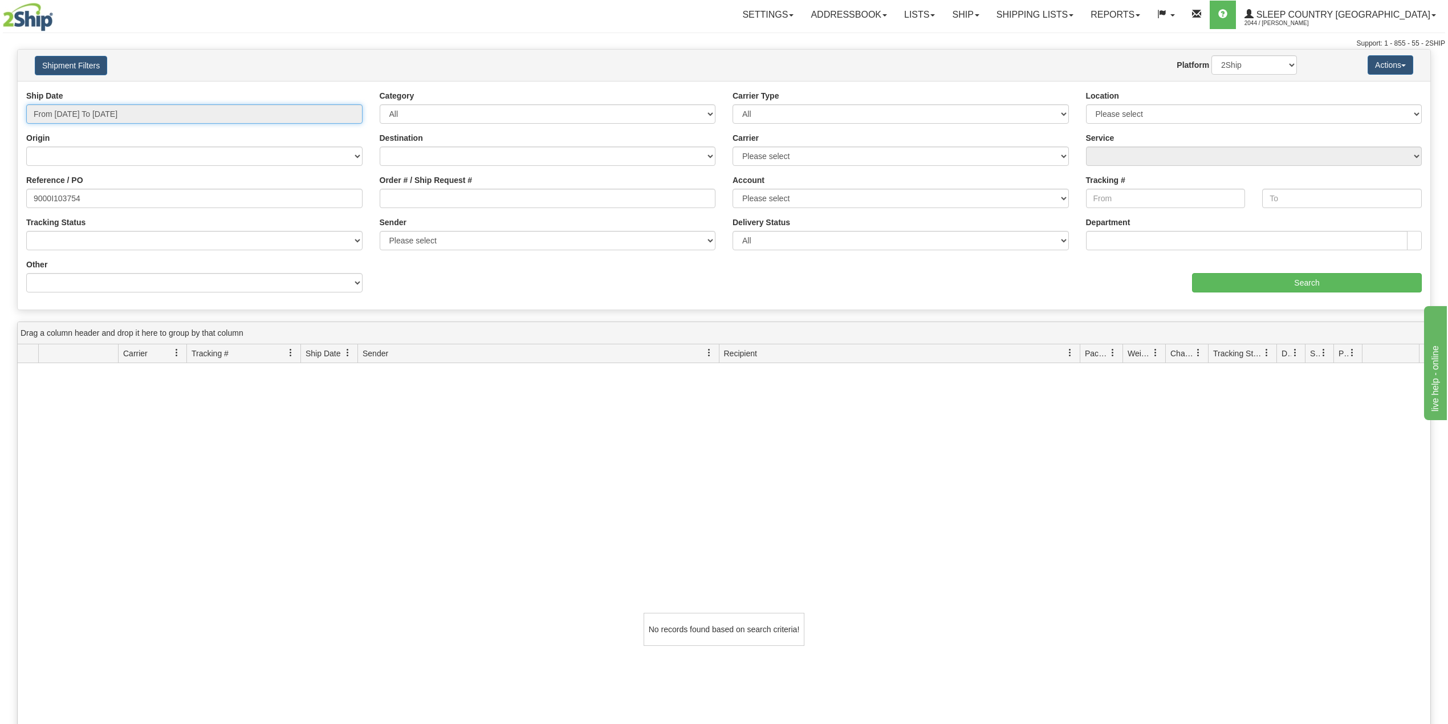
click at [119, 108] on input "From [DATE] To [DATE]" at bounding box center [194, 113] width 336 height 19
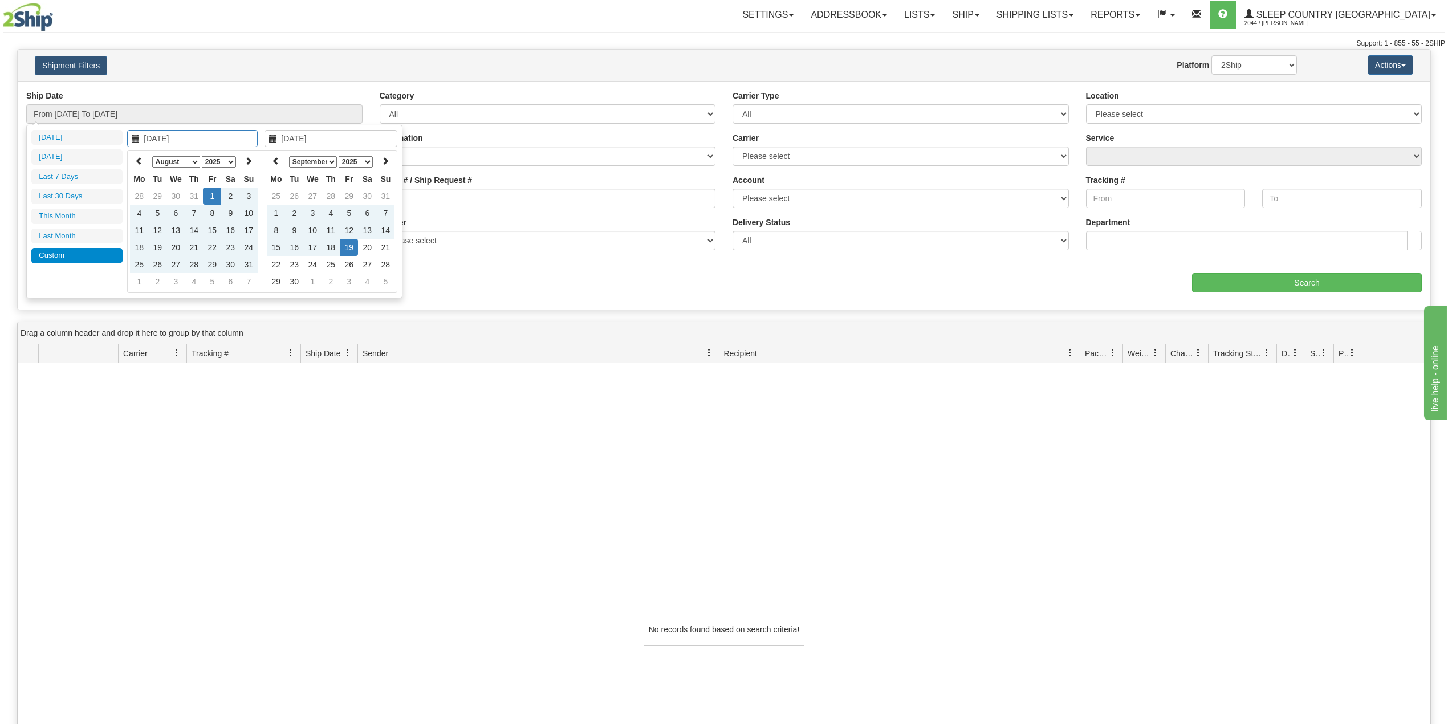
drag, startPoint x: 372, startPoint y: 54, endPoint x: 549, endPoint y: 36, distance: 177.6
click at [372, 53] on div "Shipment Filters Website Agent Nothing selected Client User Platform 2Ship Impo…" at bounding box center [724, 65] width 1413 height 31
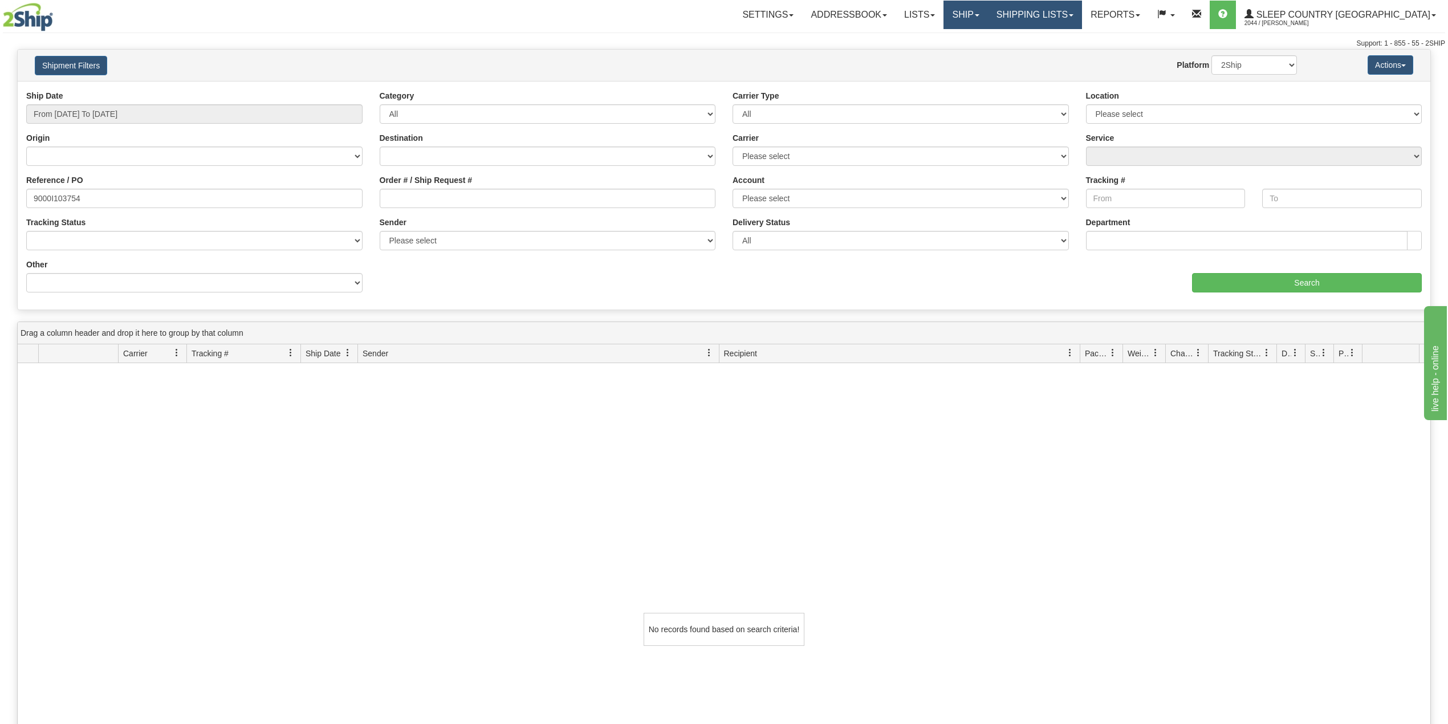
drag, startPoint x: 1052, startPoint y: 7, endPoint x: 1018, endPoint y: 14, distance: 35.0
click at [1051, 7] on link "Shipping lists" at bounding box center [1035, 15] width 94 height 29
click at [988, 14] on link "Ship" at bounding box center [966, 15] width 44 height 29
click at [976, 55] on span "OnHold / Order Queue" at bounding box center [936, 54] width 80 height 9
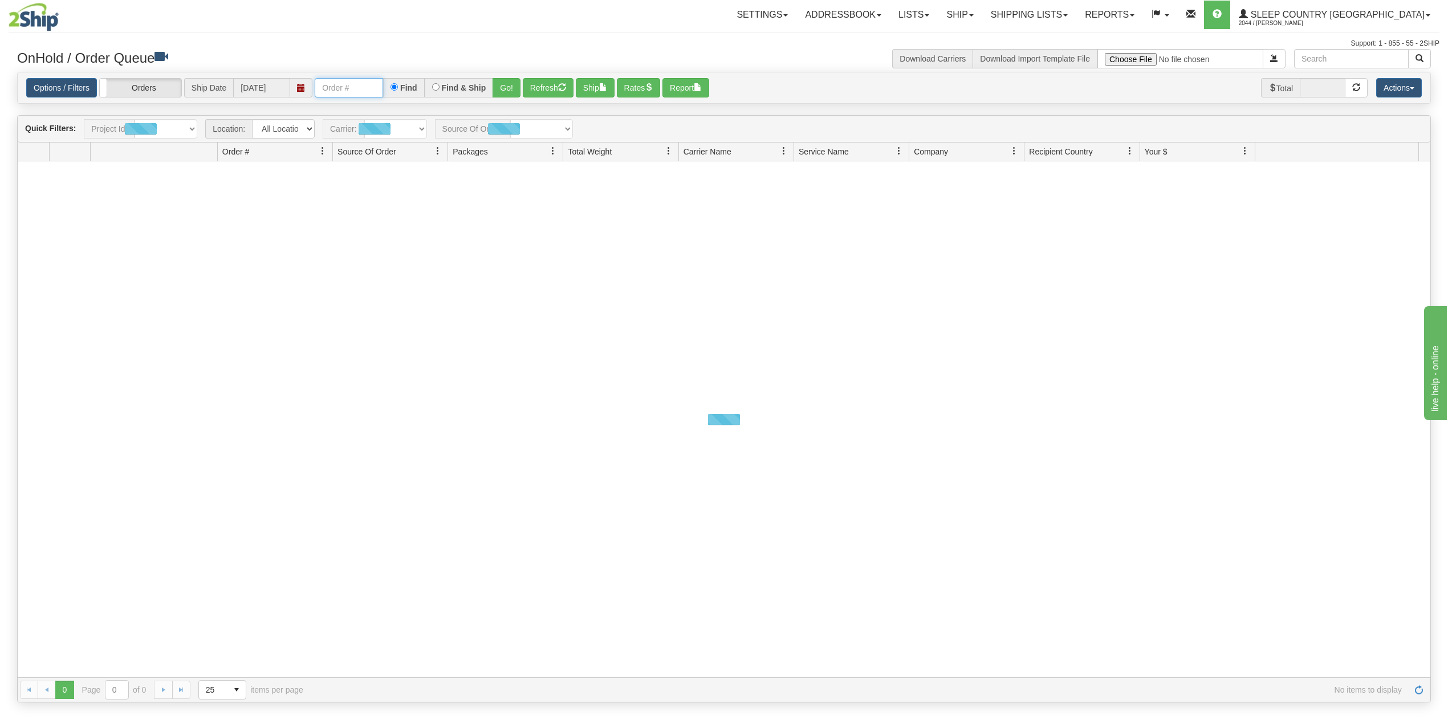
drag, startPoint x: 359, startPoint y: 83, endPoint x: 377, endPoint y: 99, distance: 24.3
click at [359, 83] on input "text" at bounding box center [349, 87] width 68 height 19
paste input "9000I103754"
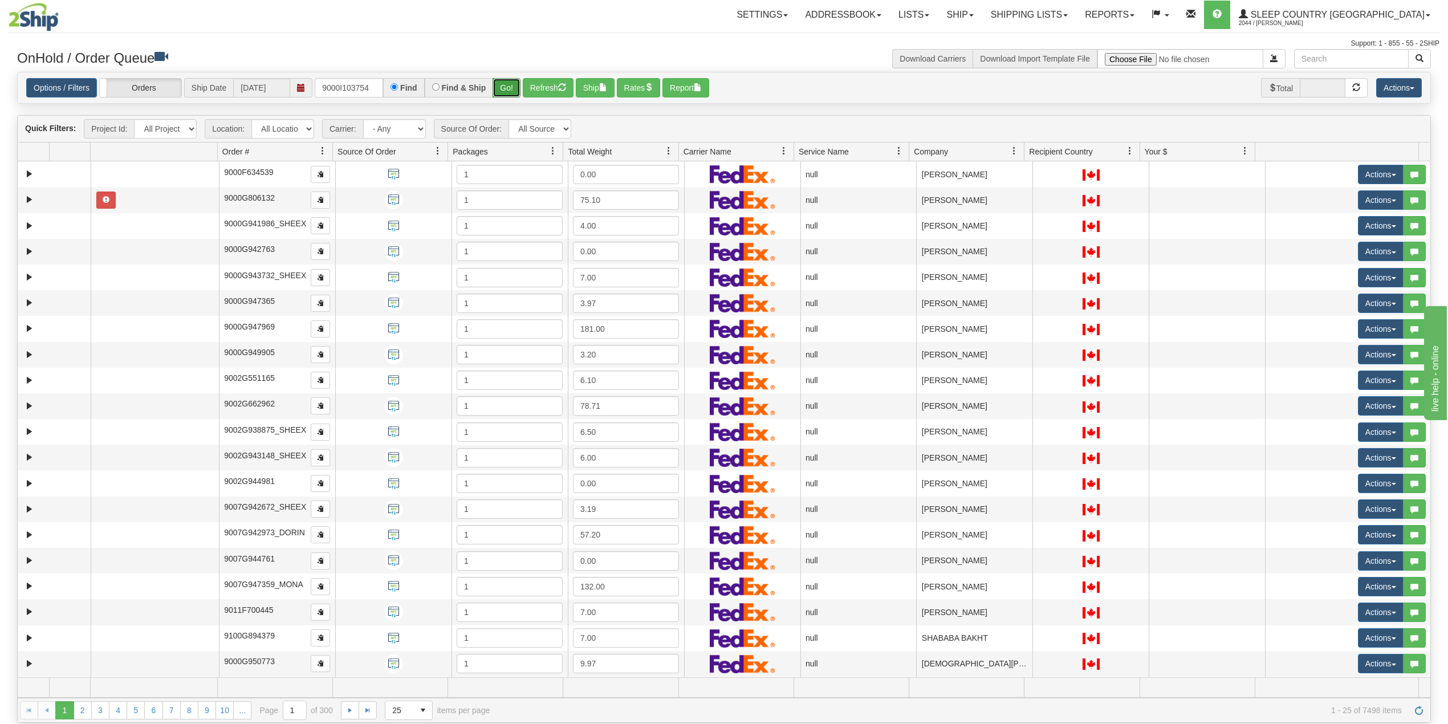
click at [505, 87] on button "Go!" at bounding box center [507, 87] width 28 height 19
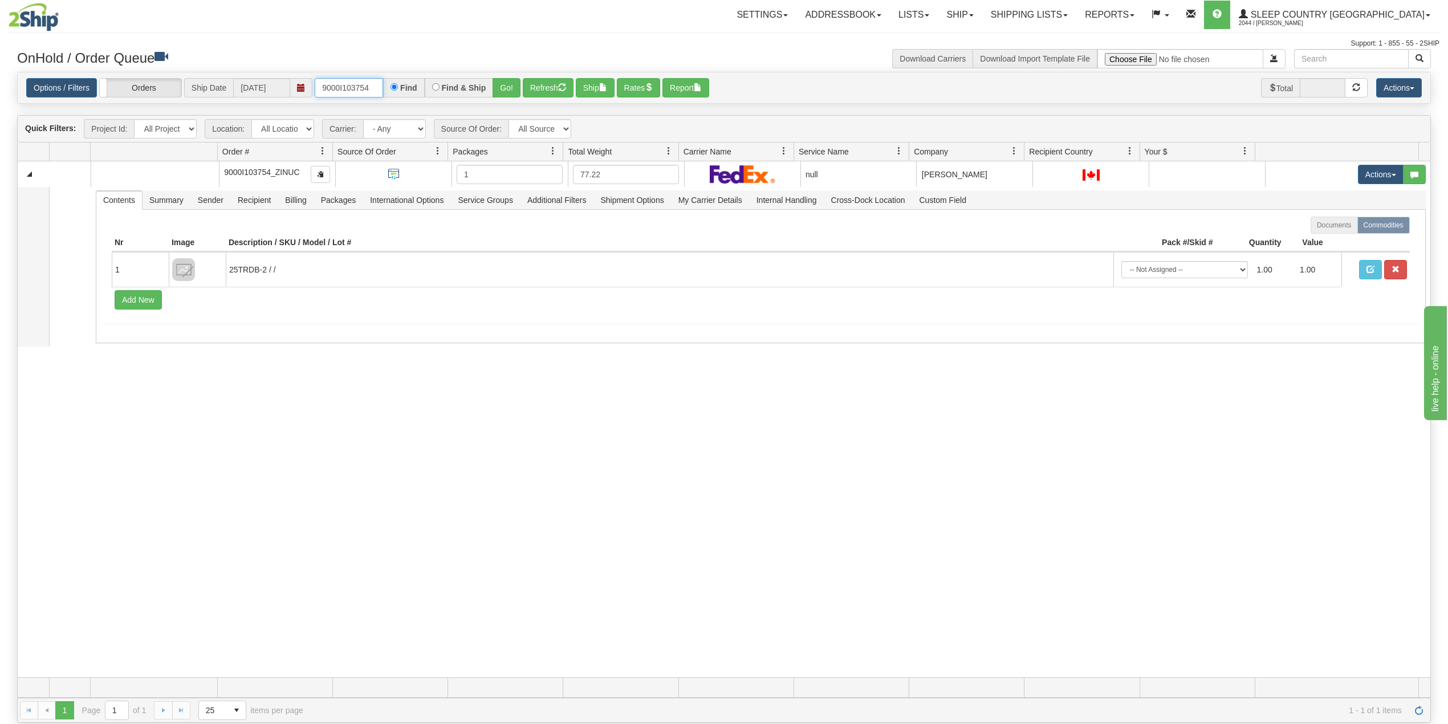
click at [334, 87] on input "9000I103754" at bounding box center [349, 87] width 68 height 19
click at [335, 87] on input "9000I103754" at bounding box center [349, 87] width 68 height 19
paste input "7I042835"
type input "9007I042835"
click at [510, 87] on button "Go!" at bounding box center [507, 87] width 28 height 19
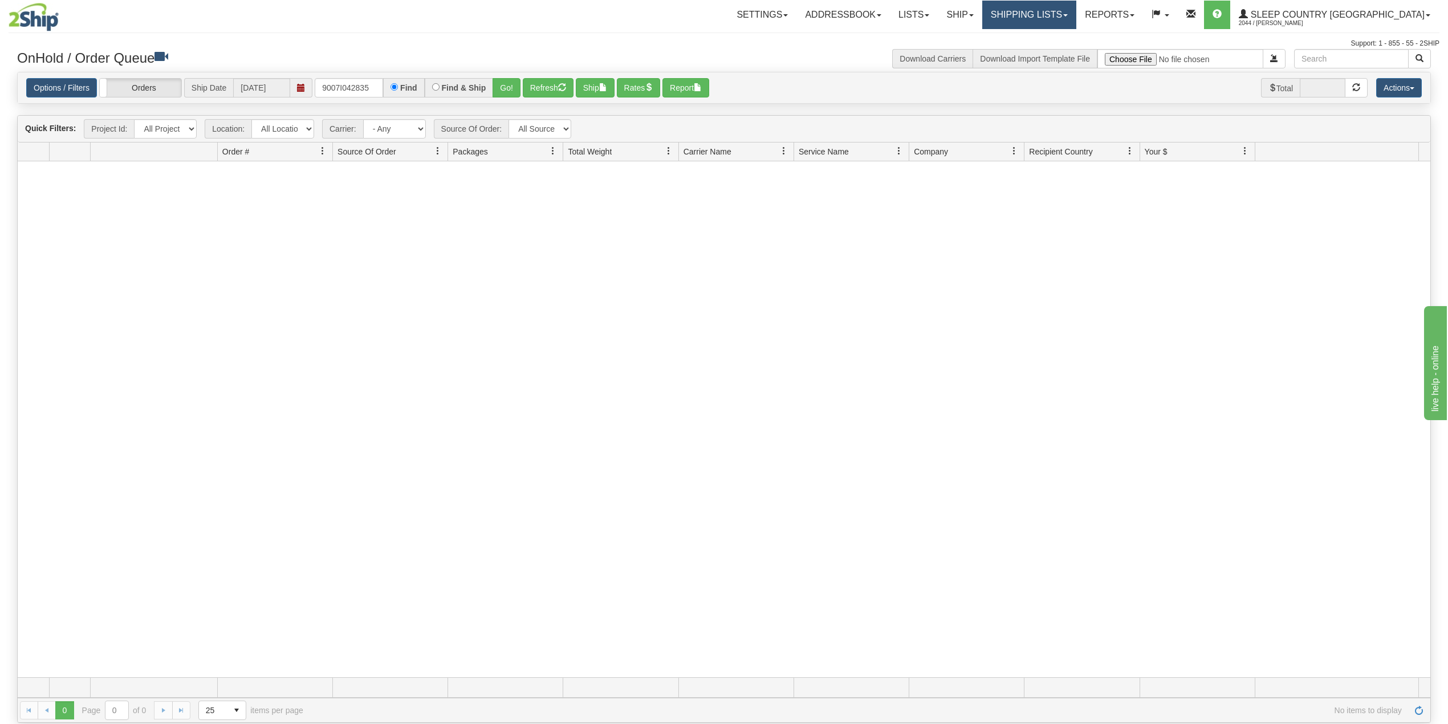
click at [1076, 18] on link "Shipping lists" at bounding box center [1029, 15] width 94 height 29
click at [1064, 56] on span "Search Shipment History" at bounding box center [1020, 54] width 88 height 9
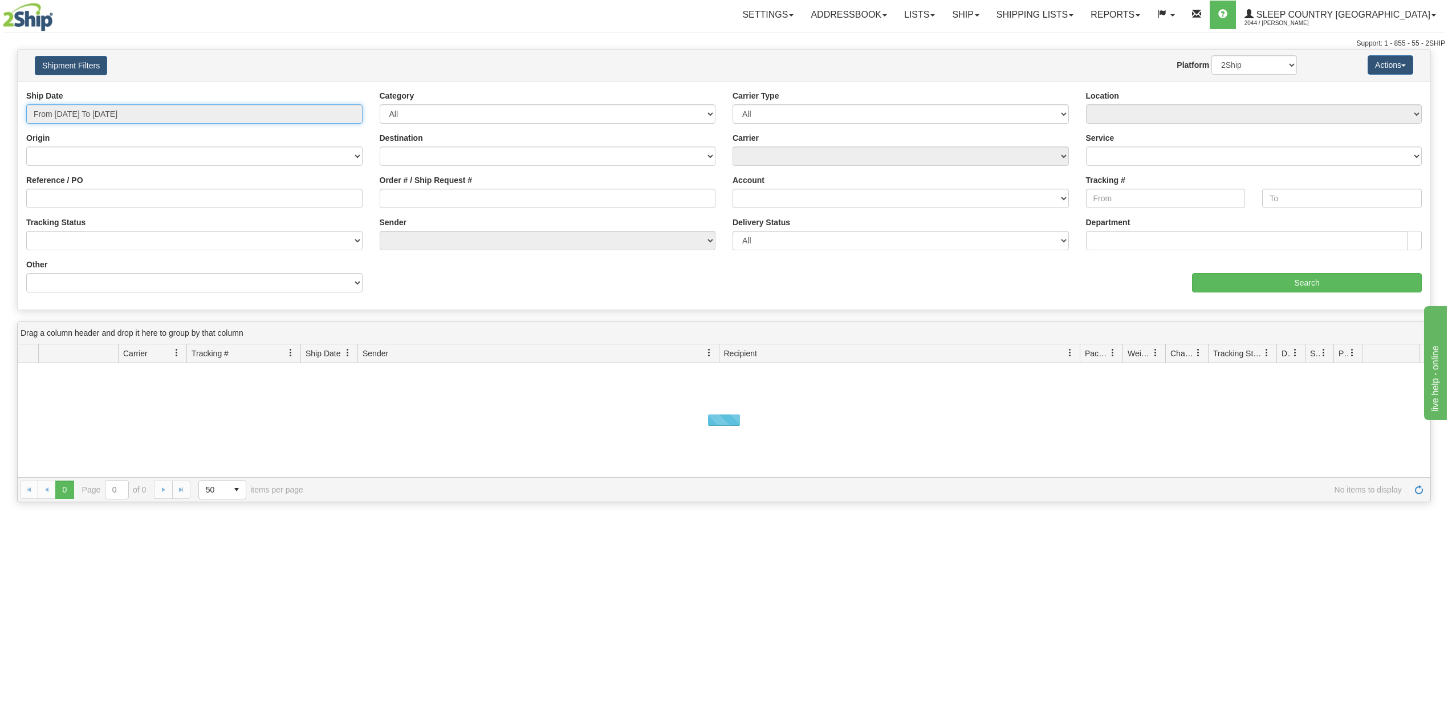
click at [88, 117] on input "From 09/18/2025 To 09/19/2025" at bounding box center [194, 113] width 336 height 19
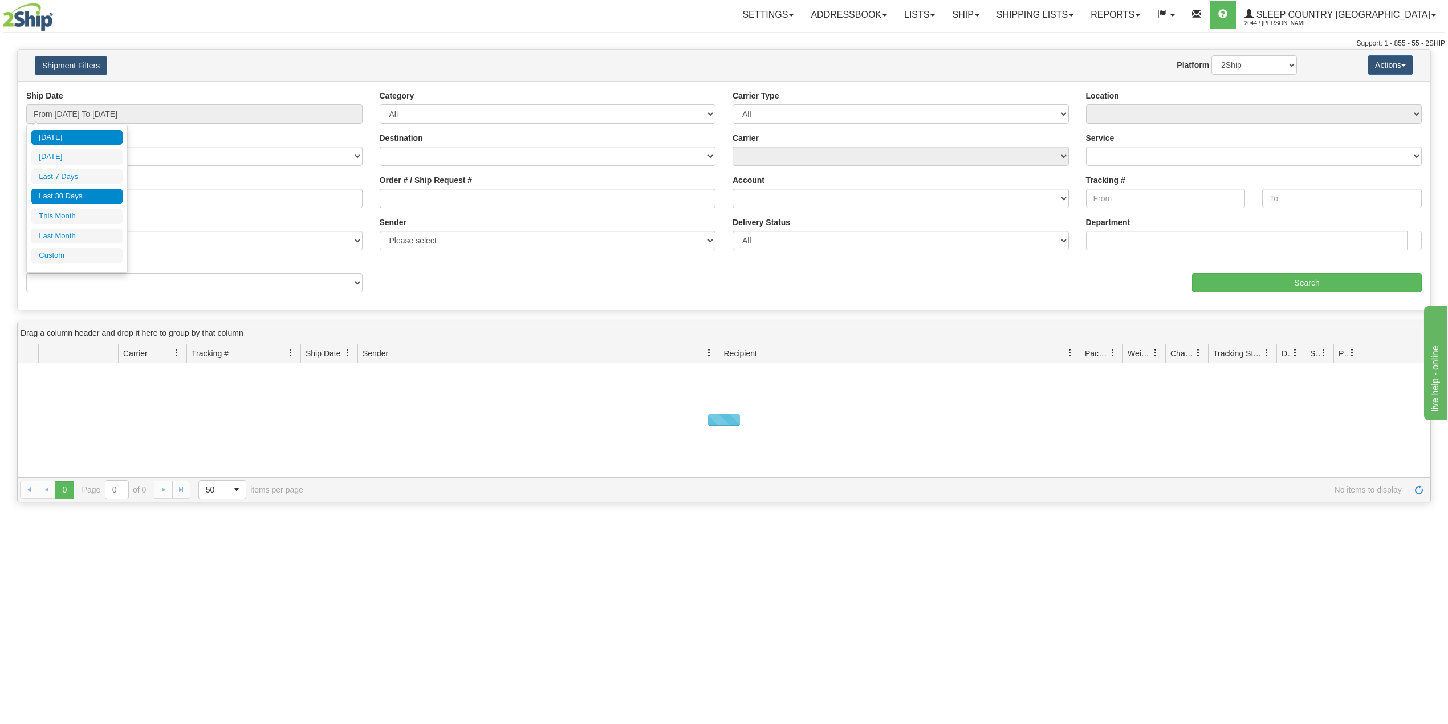
click at [80, 193] on li "Last 30 Days" at bounding box center [76, 196] width 91 height 15
type input "From 08/21/2025 To 09/19/2025"
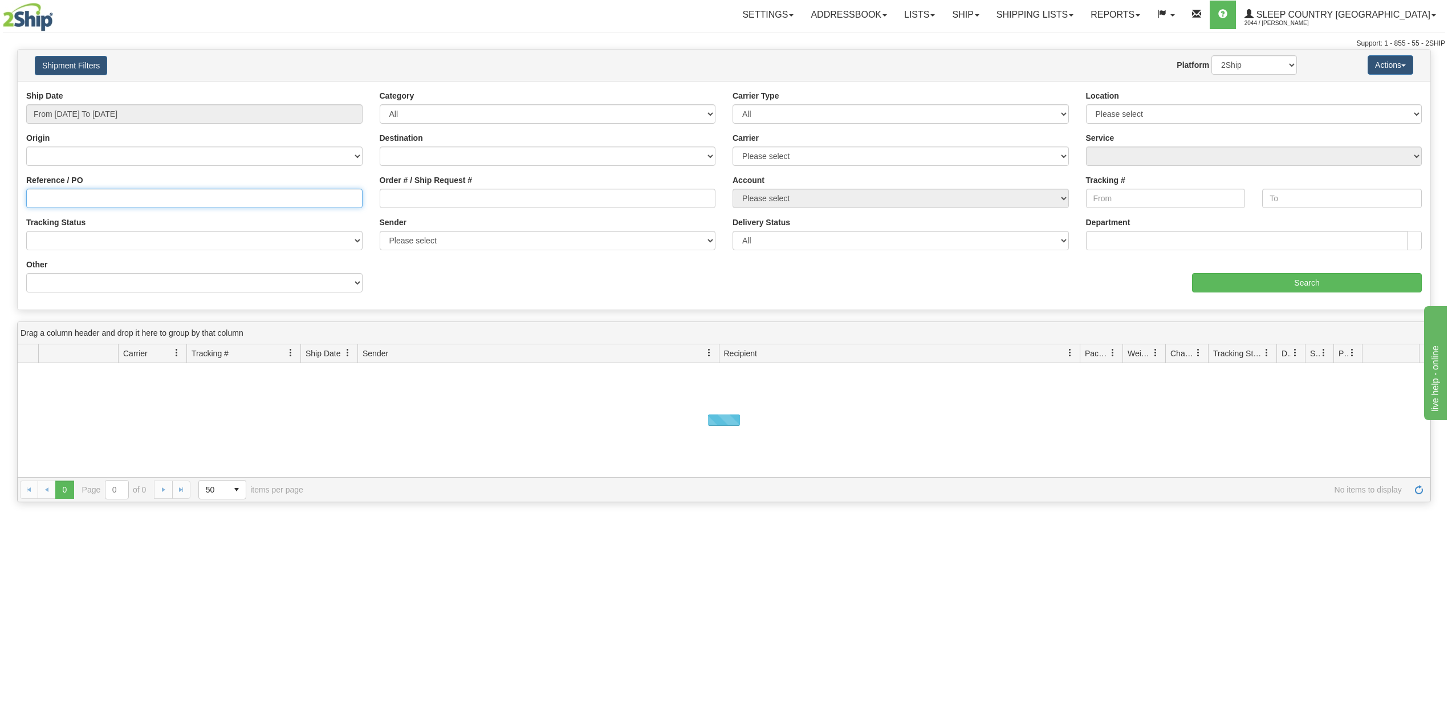
click at [80, 193] on input "Reference / PO" at bounding box center [194, 198] width 336 height 19
paste input "9007I042835"
type input "9007I042835"
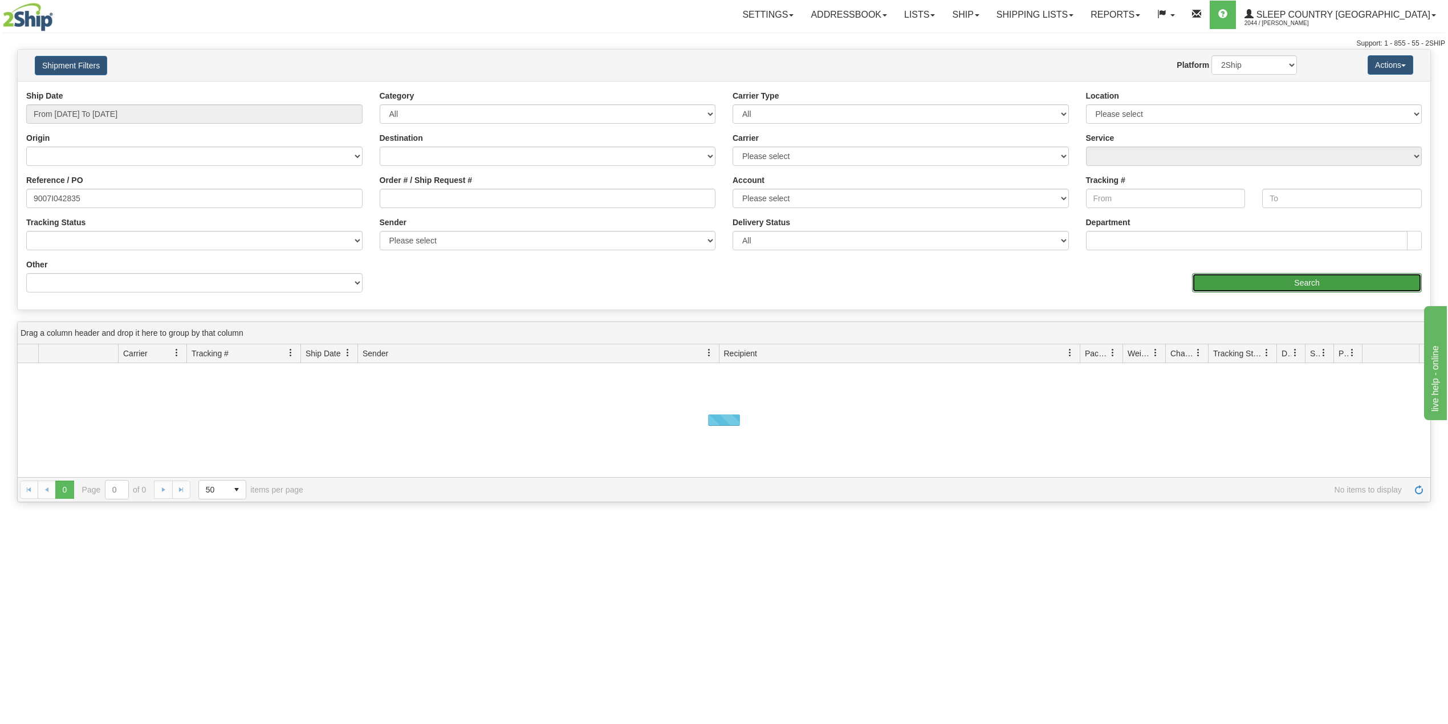
click at [1253, 279] on input "Search" at bounding box center [1307, 282] width 230 height 19
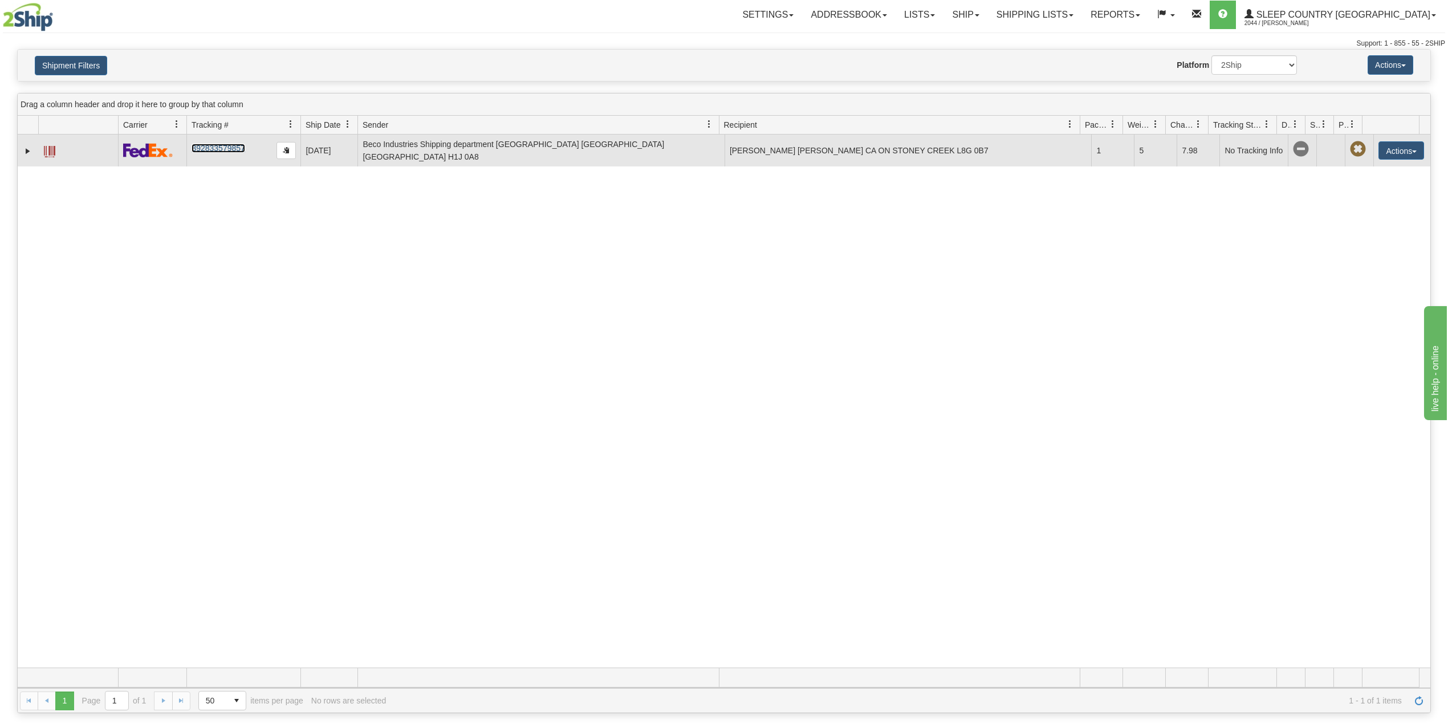
click at [219, 151] on link "392833579857" at bounding box center [218, 148] width 53 height 9
